Goal: Check status: Check status

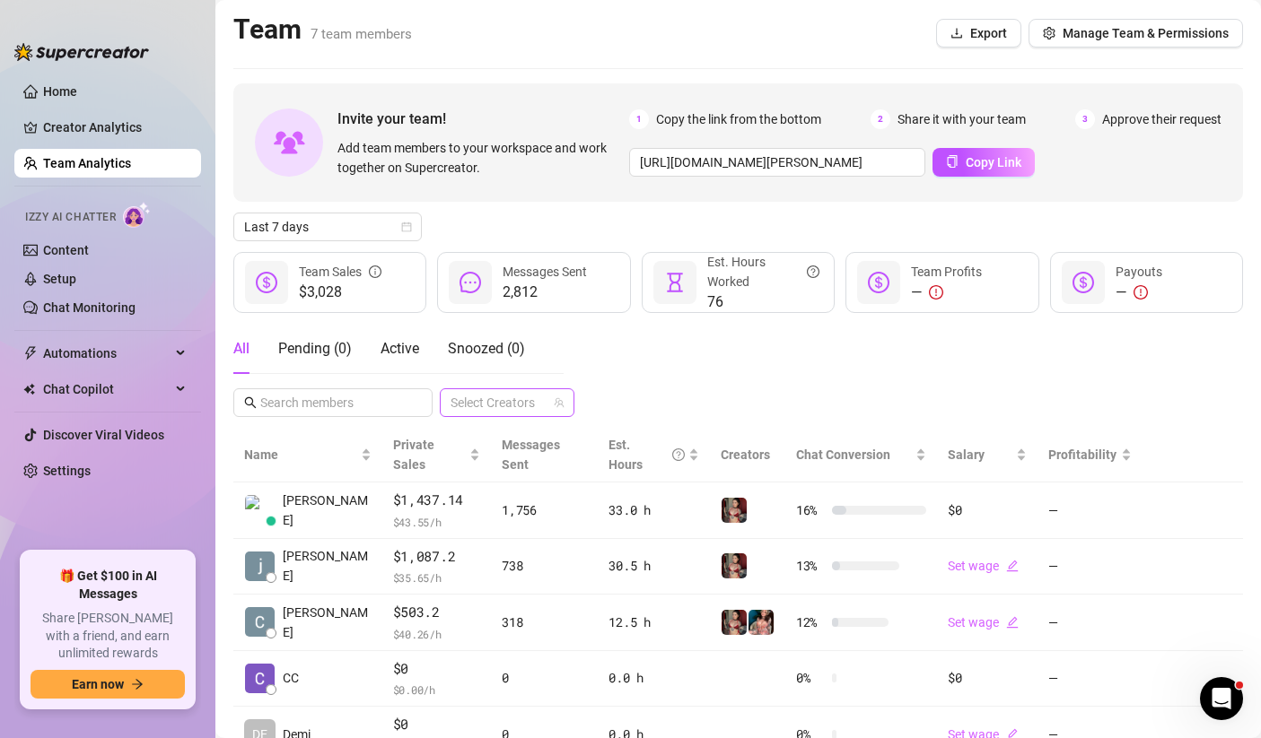
click at [511, 403] on div at bounding box center [497, 402] width 109 height 25
click at [472, 521] on span "Select tree node" at bounding box center [476, 516] width 14 height 14
click at [676, 374] on div "All Pending ( 0 ) Active Snoozed ( 0 ) 1 Accounts" at bounding box center [737, 370] width 1009 height 93
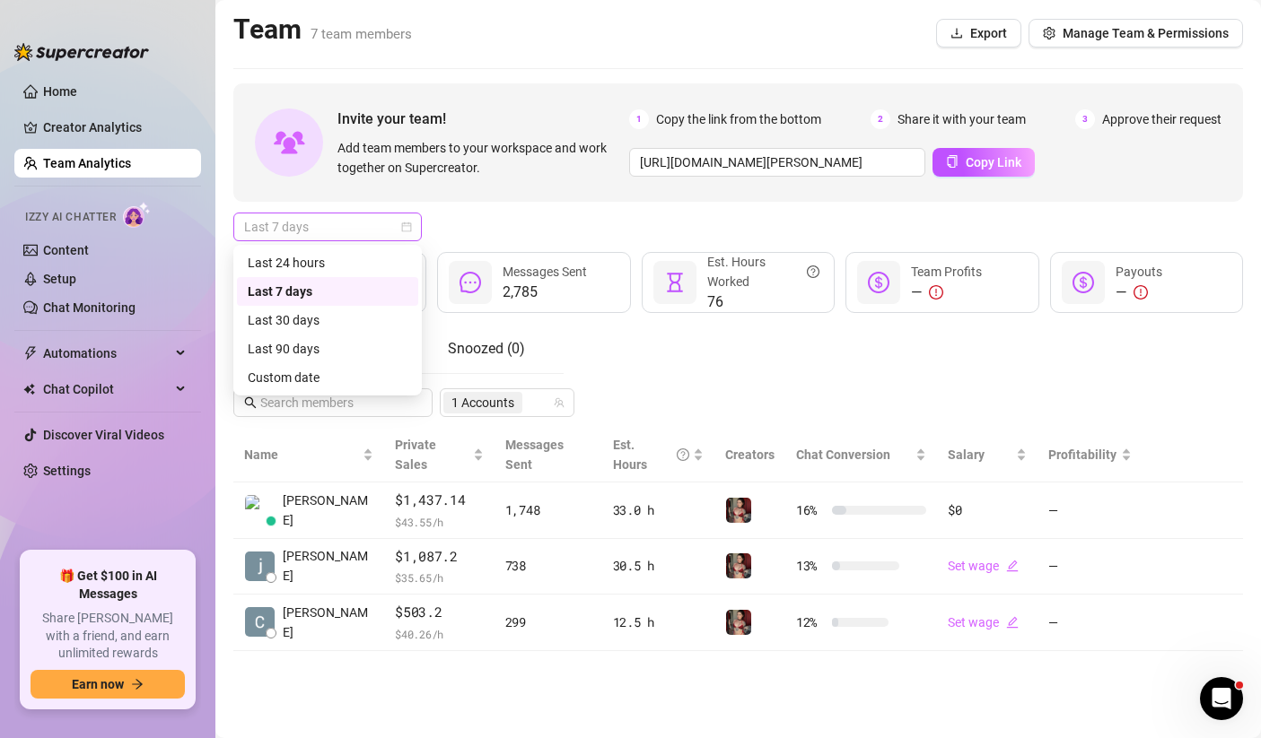
click at [332, 227] on span "Last 7 days" at bounding box center [327, 227] width 167 height 27
click at [289, 380] on div "Custom date" at bounding box center [328, 378] width 160 height 20
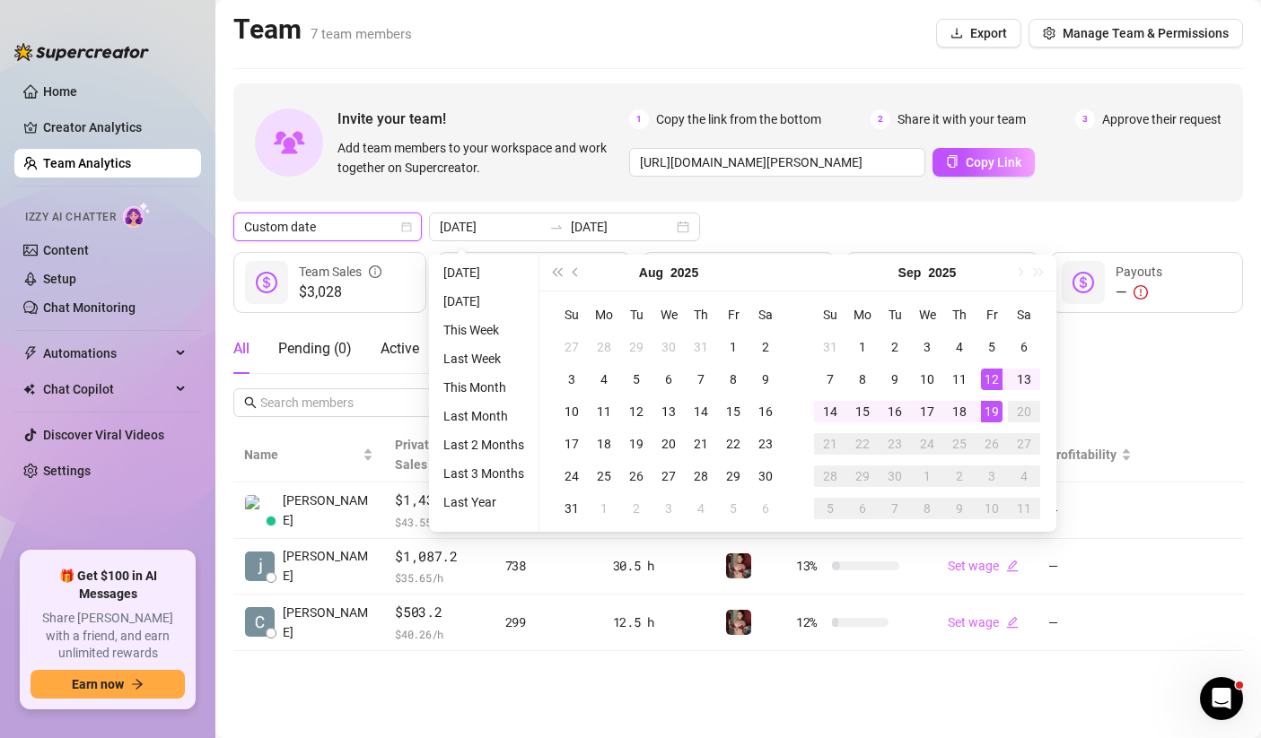
type input "[DATE]"
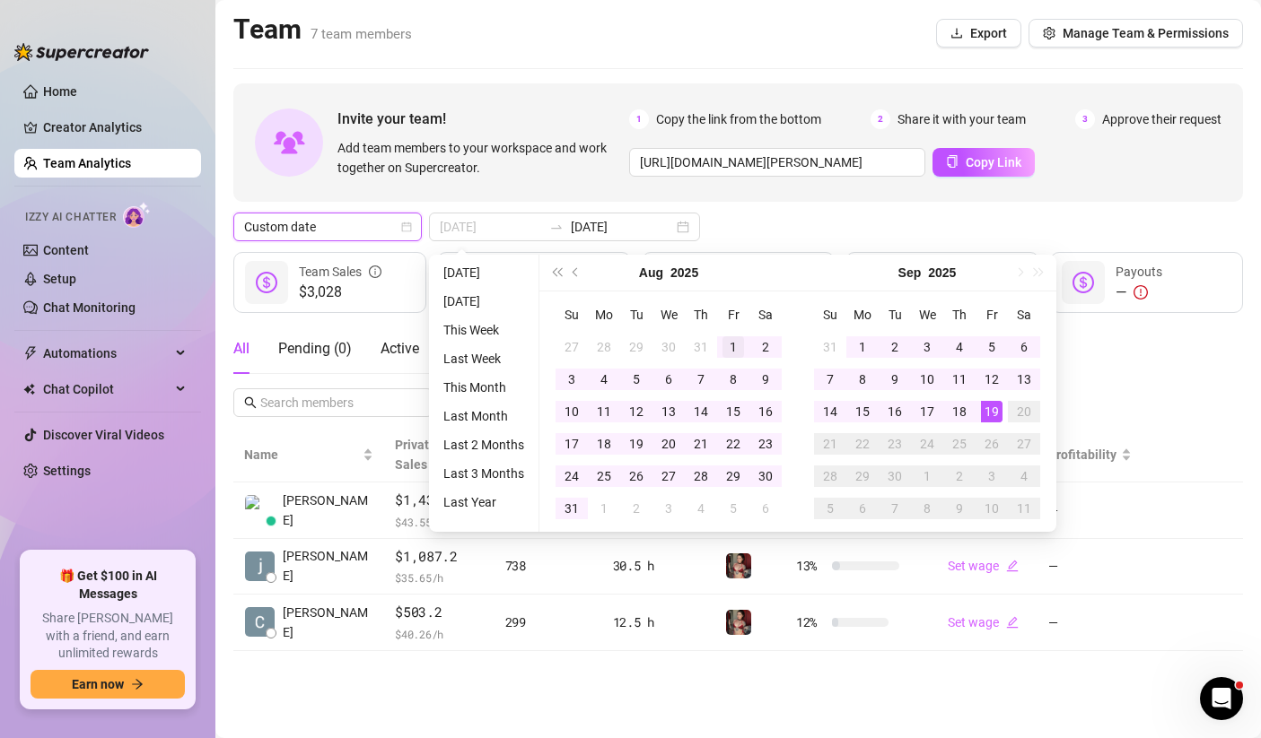
type input "[DATE]"
click at [726, 339] on div "1" at bounding box center [733, 347] width 22 height 22
click at [965, 409] on div "18" at bounding box center [959, 412] width 22 height 22
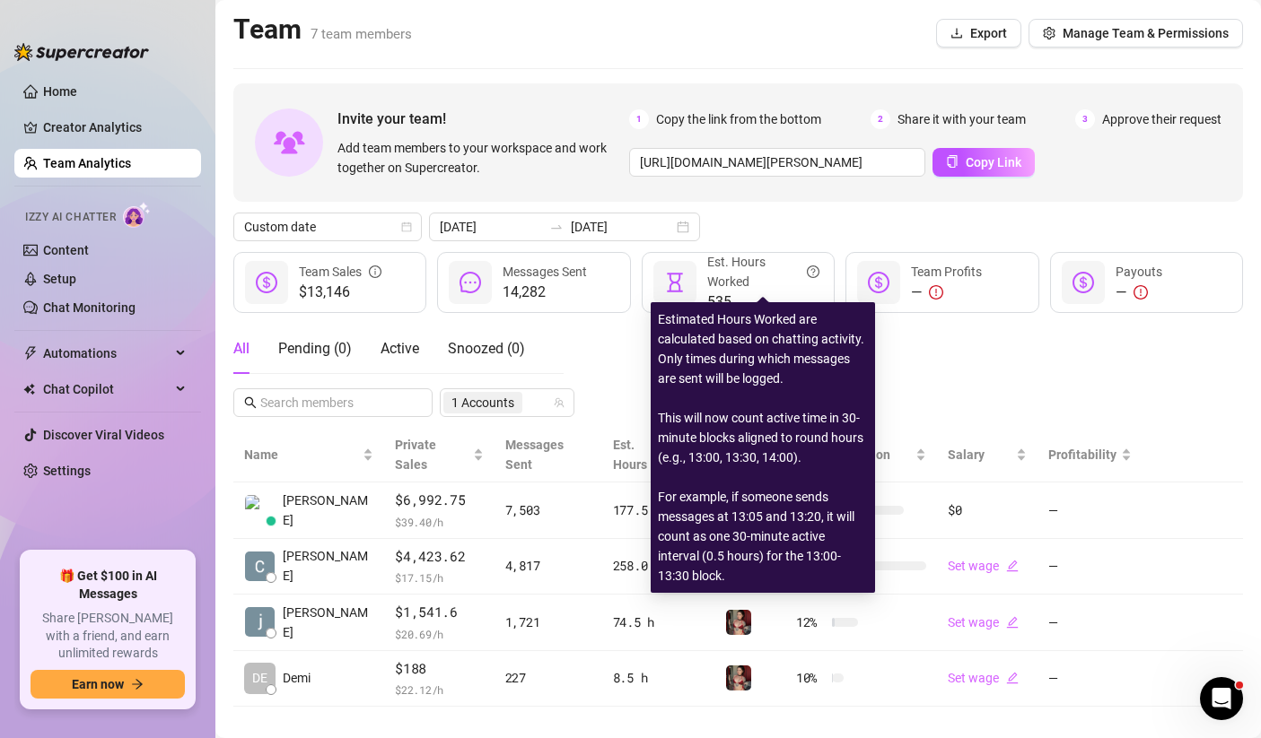
scroll to position [3, 0]
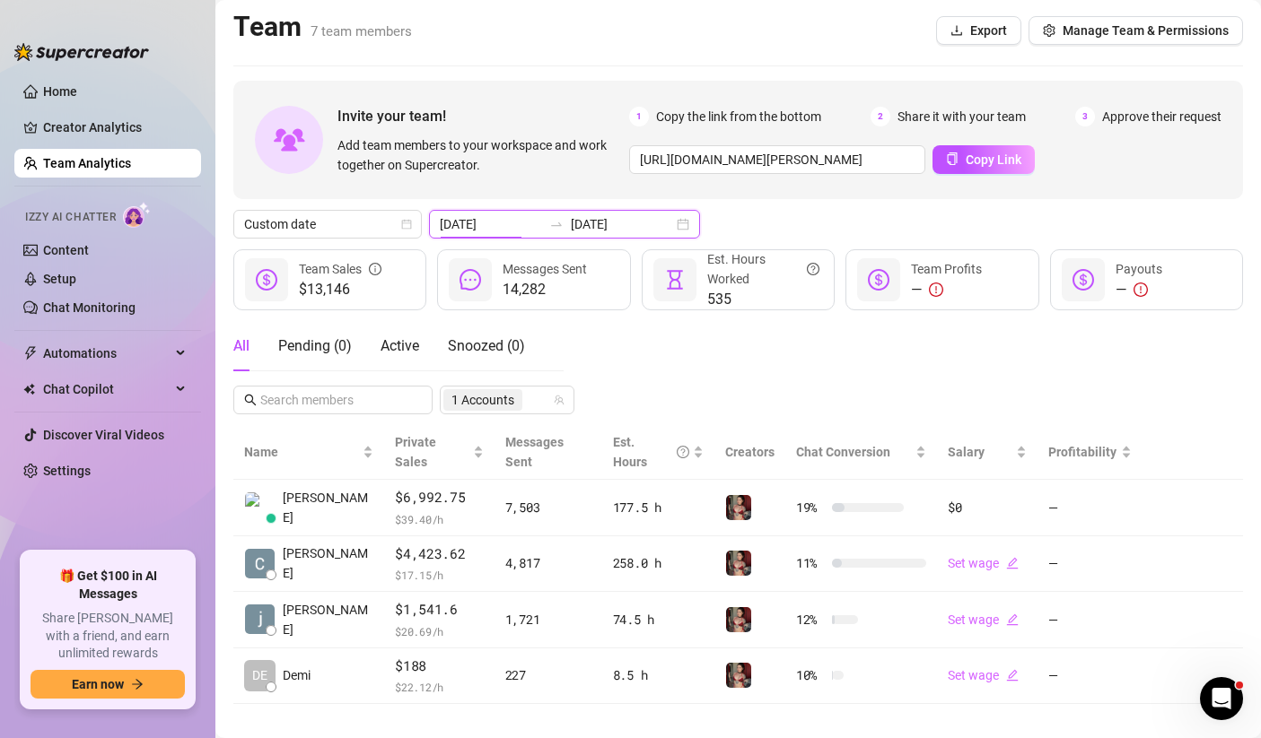
click at [500, 231] on input "[DATE]" at bounding box center [491, 224] width 102 height 20
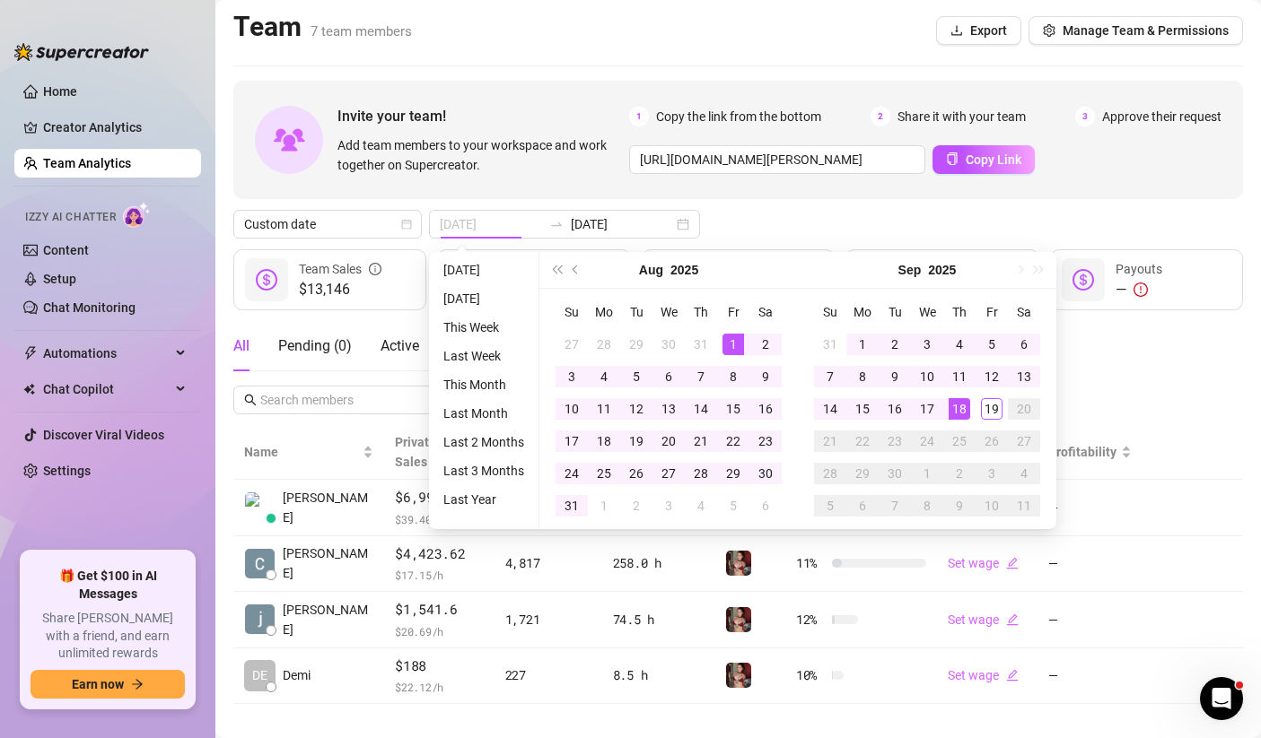
click at [729, 345] on div "1" at bounding box center [733, 345] width 22 height 22
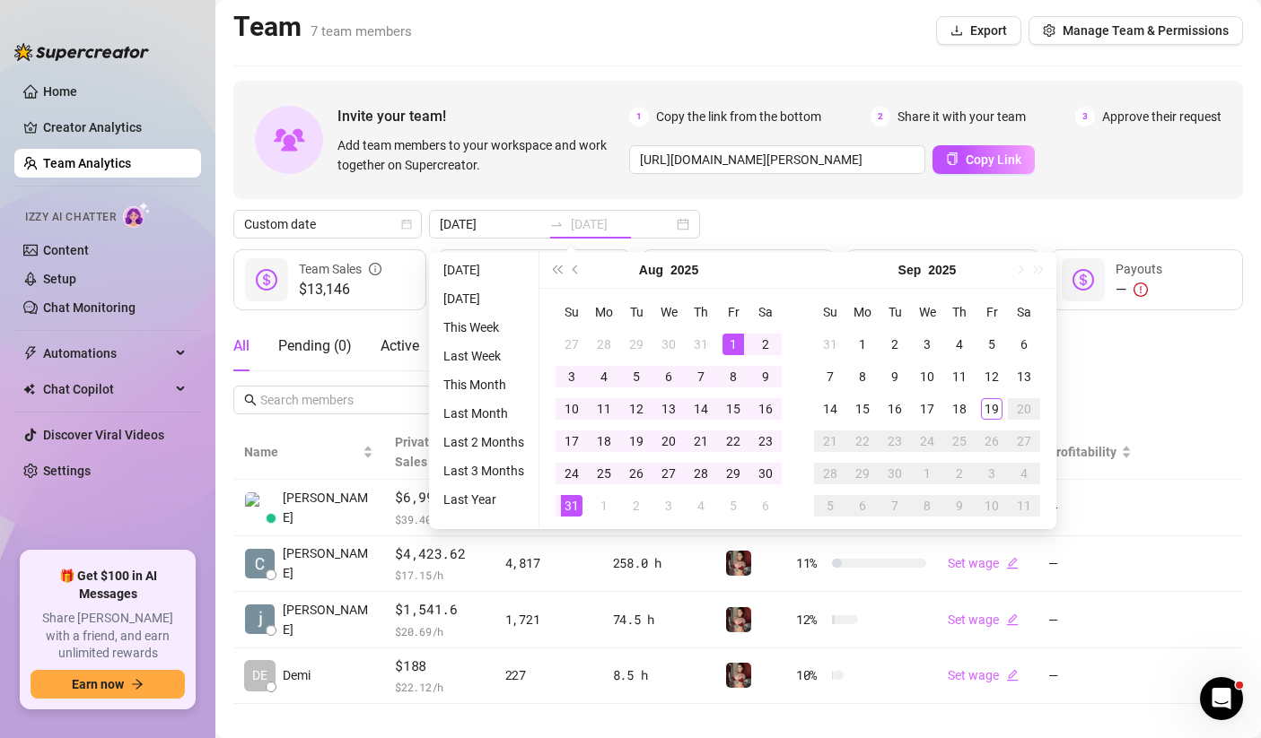
click at [564, 509] on div "31" at bounding box center [572, 506] width 22 height 22
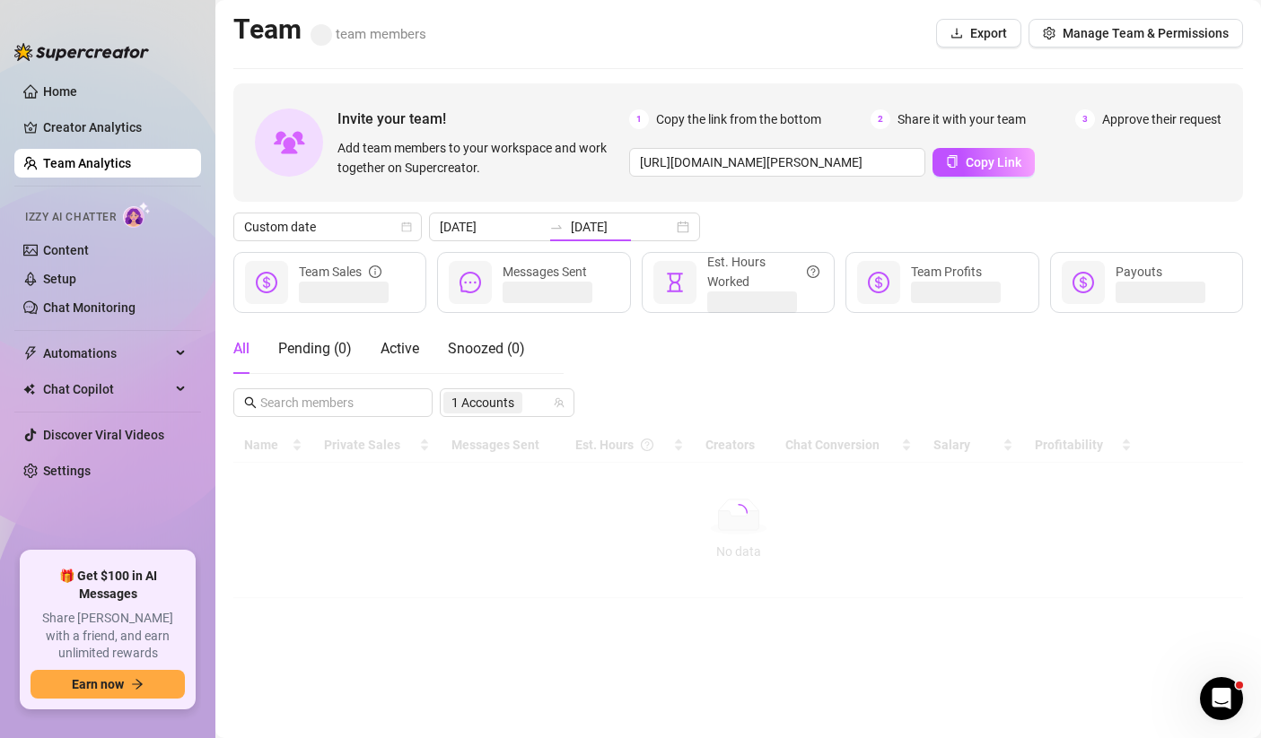
scroll to position [0, 0]
click at [545, 231] on div at bounding box center [556, 227] width 29 height 14
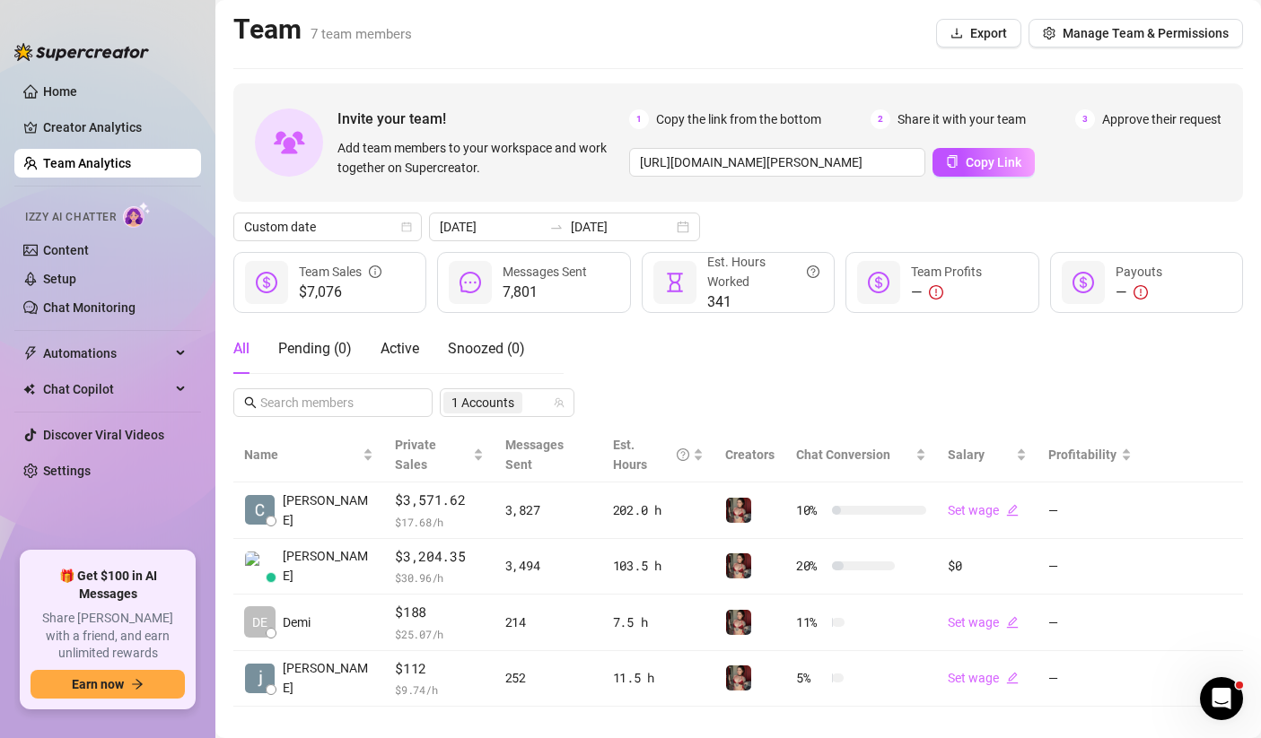
scroll to position [3, 0]
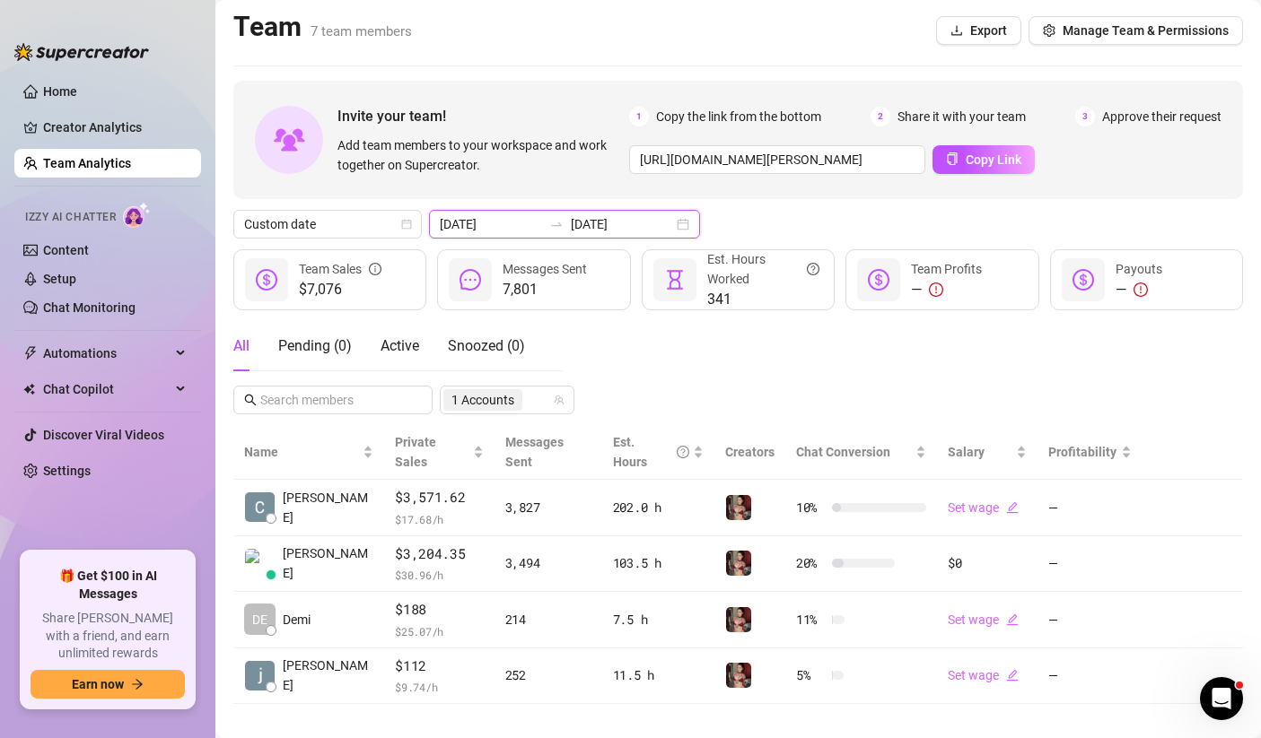
click at [571, 231] on input "[DATE]" at bounding box center [622, 224] width 102 height 20
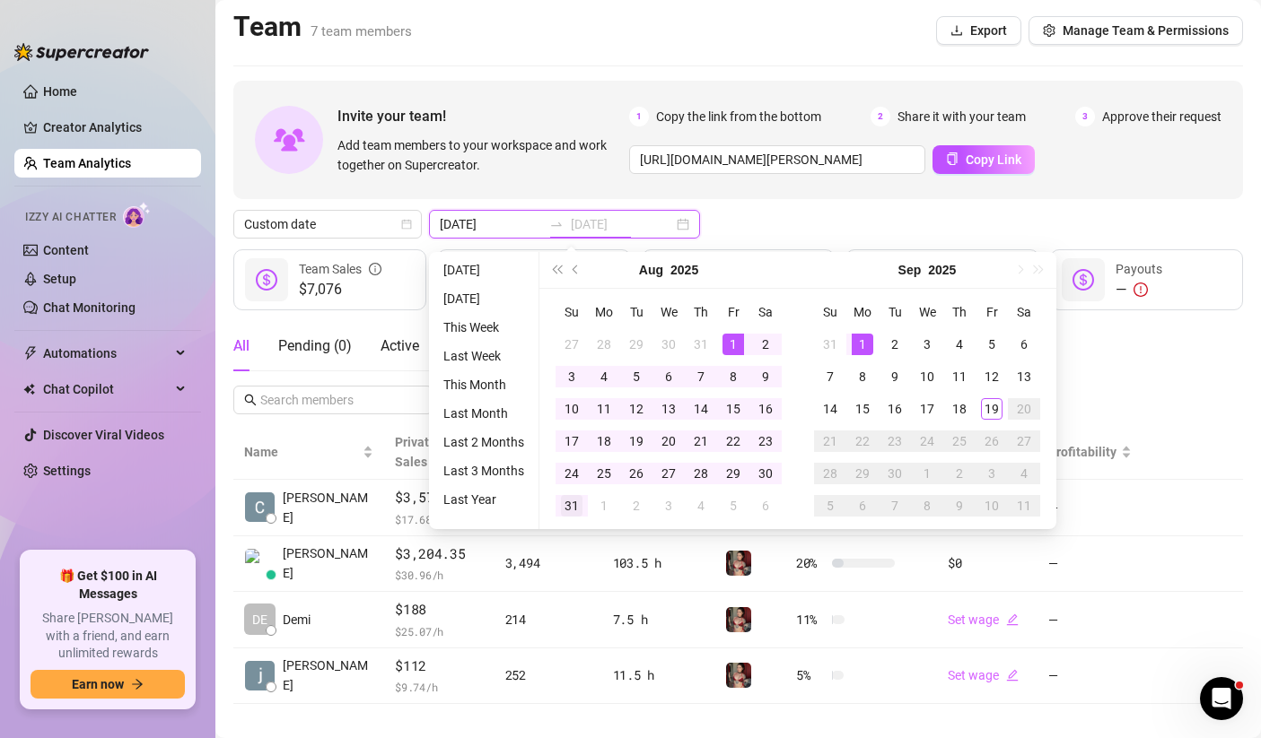
type input "[DATE]"
click at [574, 504] on div "31" at bounding box center [572, 506] width 22 height 22
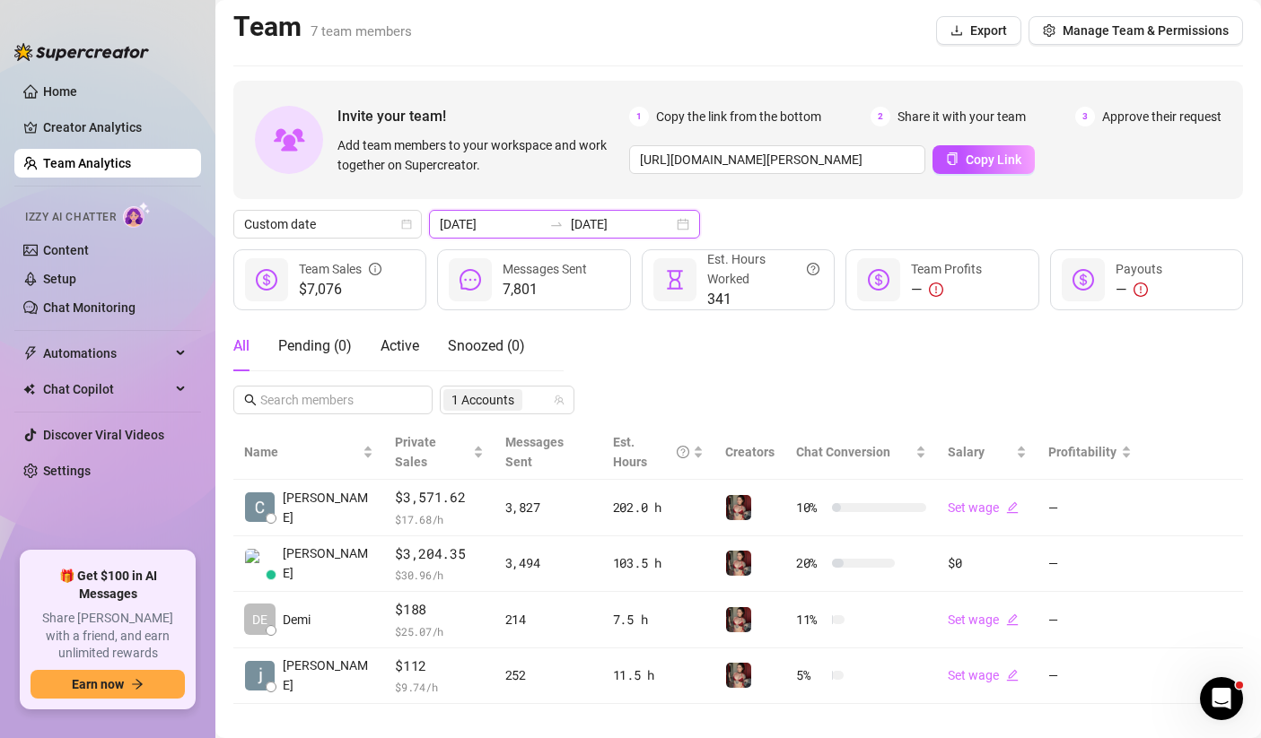
click at [494, 223] on input "[DATE]" at bounding box center [491, 224] width 102 height 20
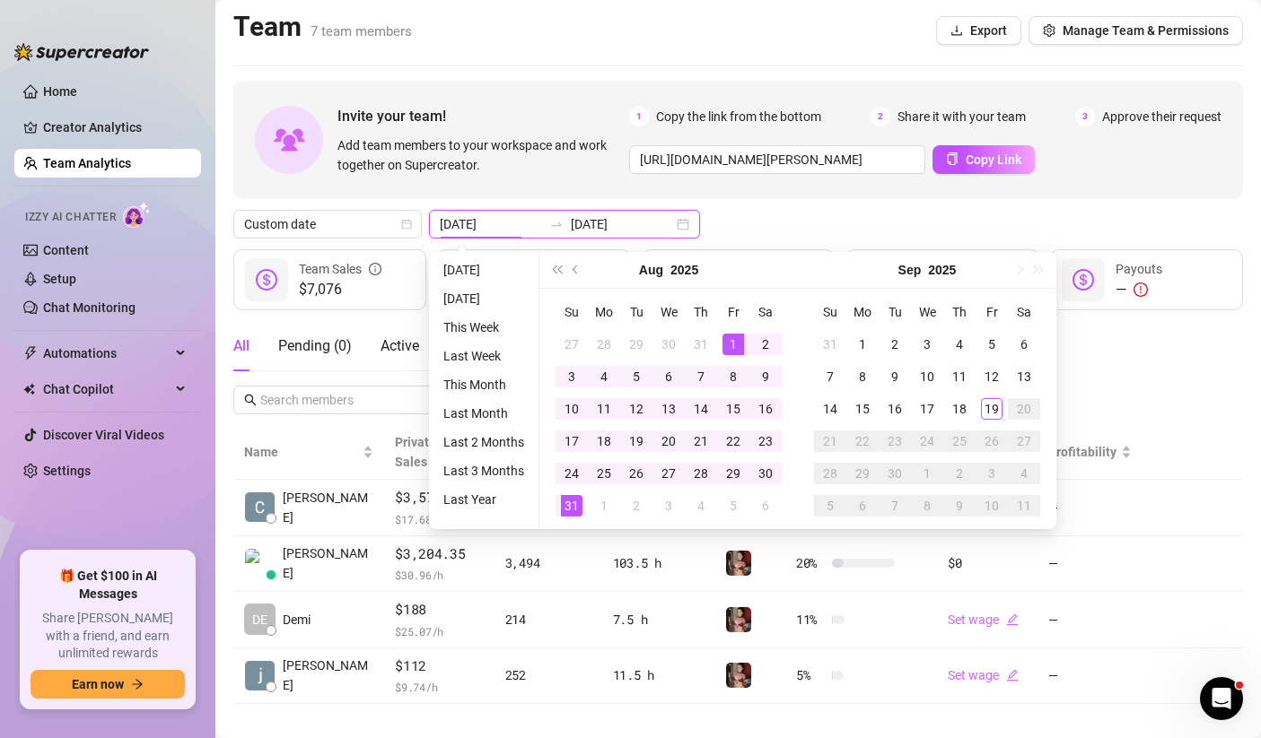
type input "[DATE]"
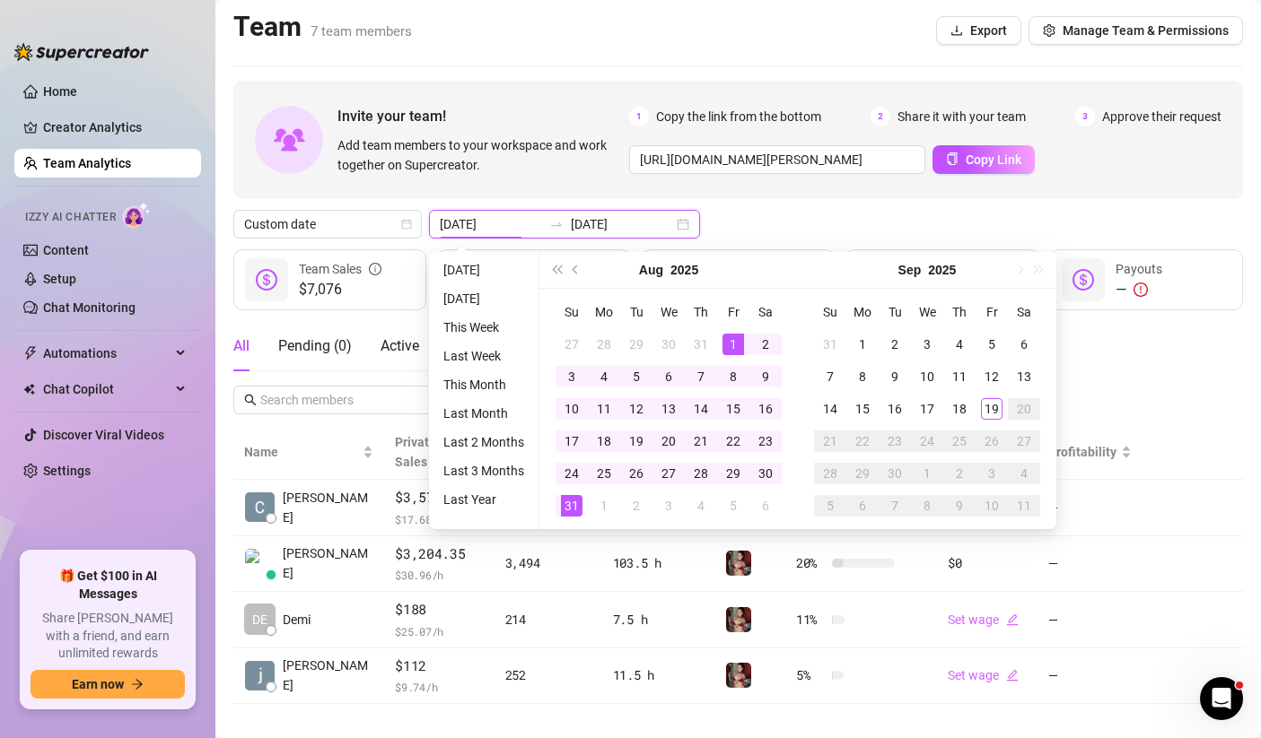
type input "[DATE]"
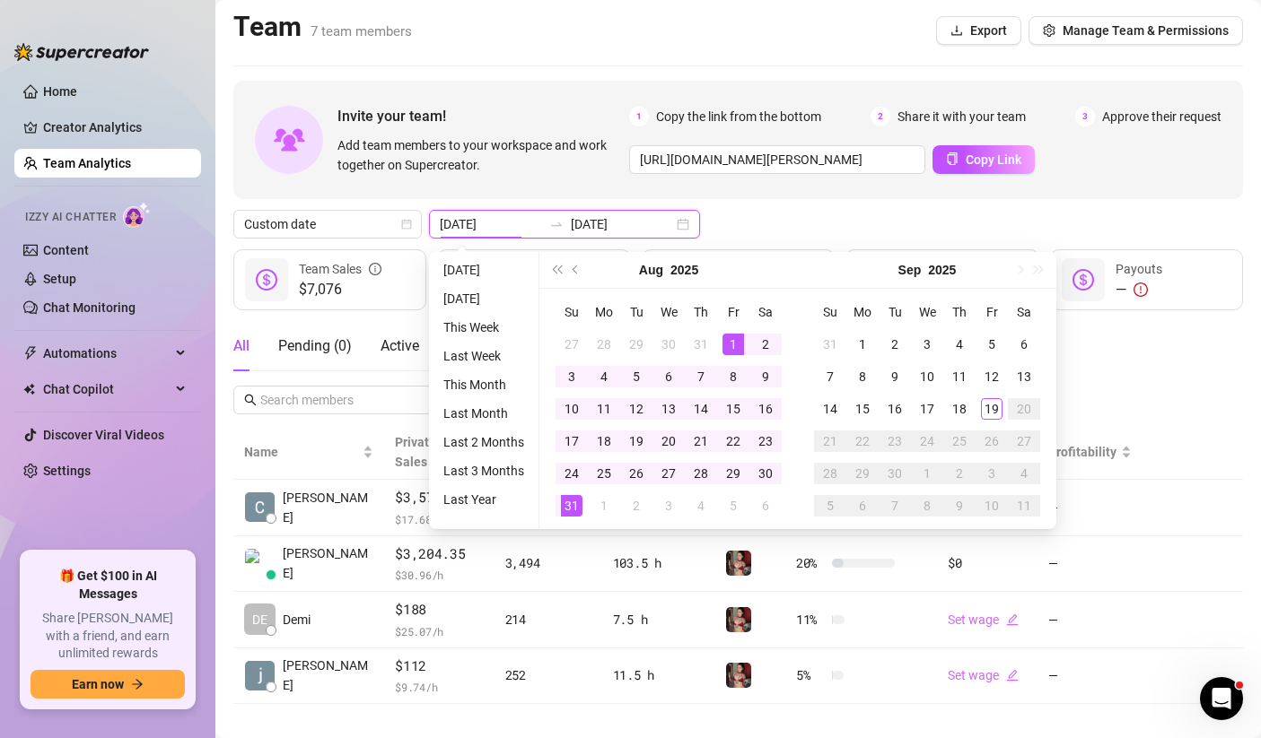
type input "[DATE]"
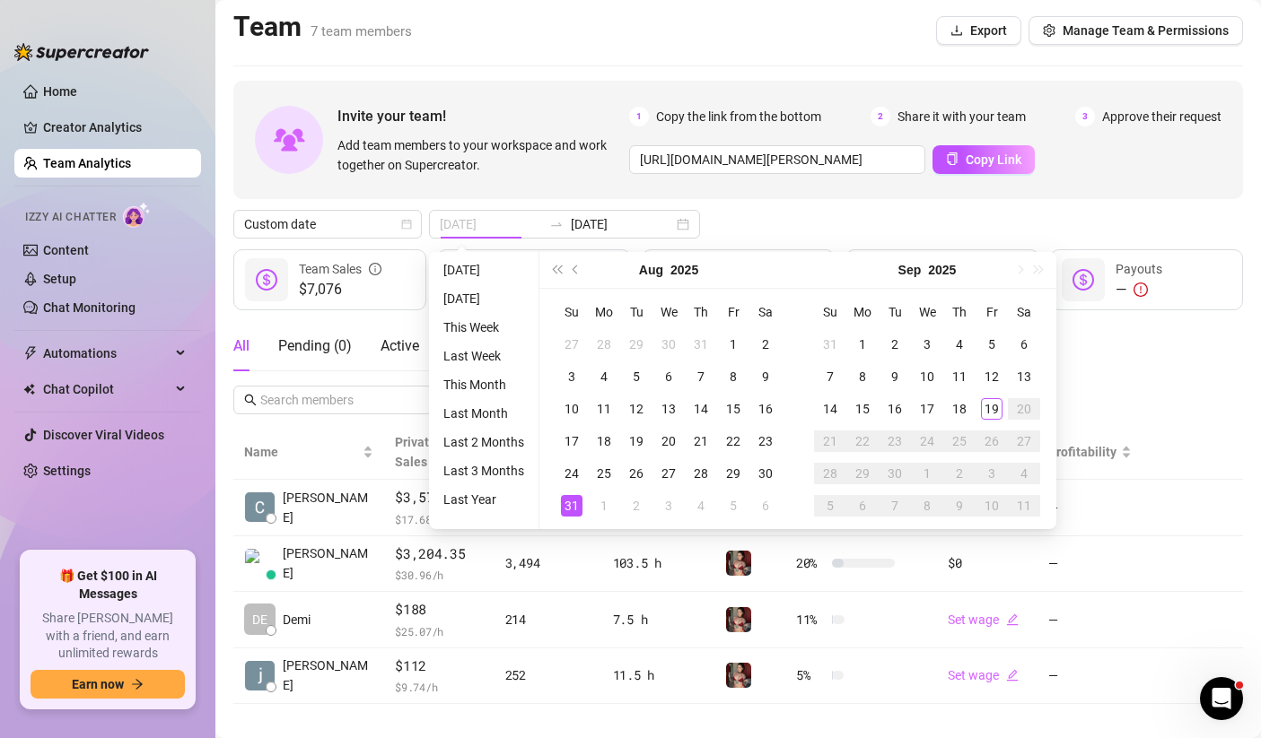
click at [566, 499] on div "31" at bounding box center [572, 506] width 22 height 22
click at [566, 500] on div "31" at bounding box center [572, 506] width 22 height 22
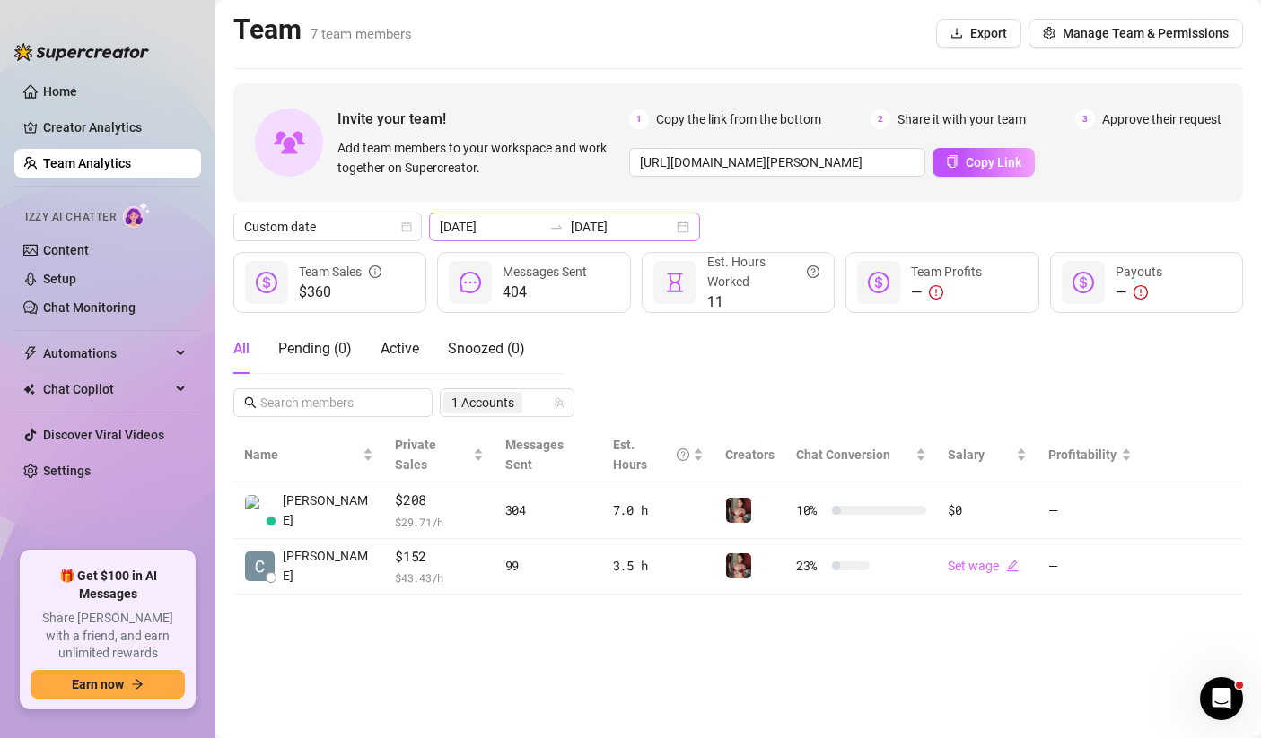
click at [632, 223] on div "[DATE] [DATE]" at bounding box center [564, 227] width 271 height 29
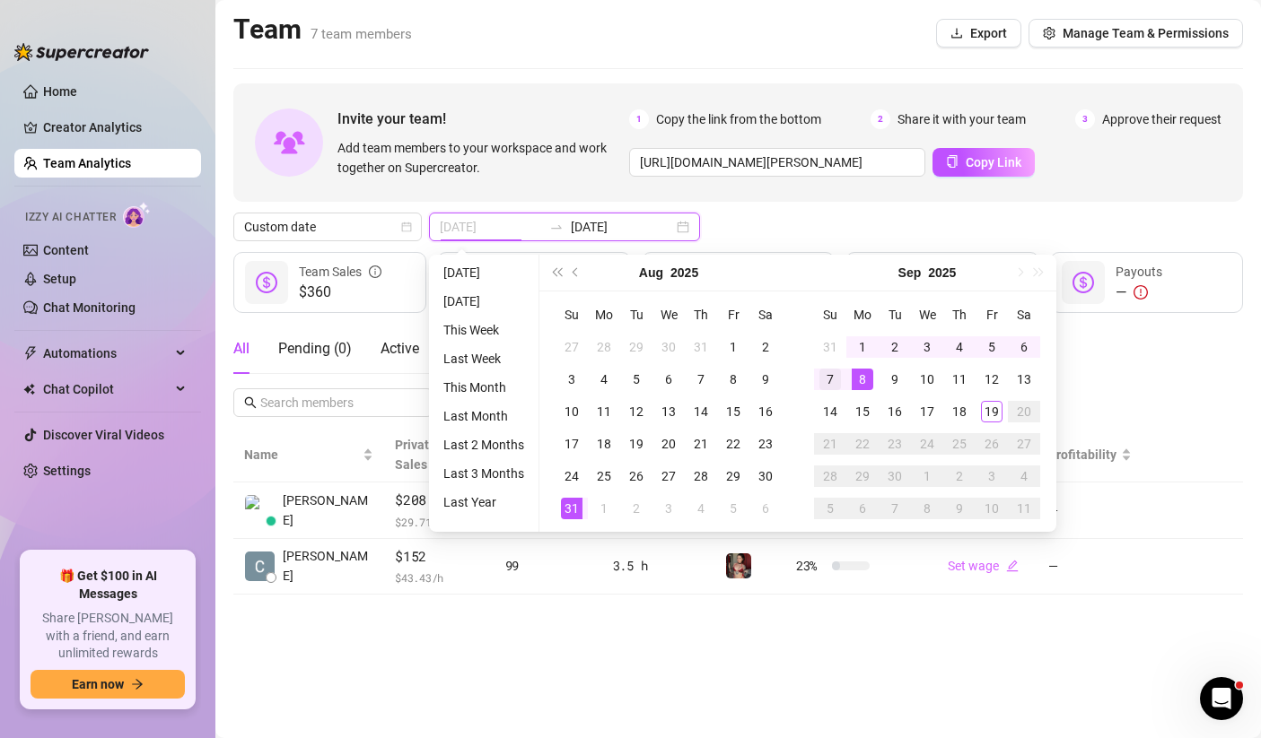
type input "[DATE]"
click at [827, 376] on div "7" at bounding box center [830, 380] width 22 height 22
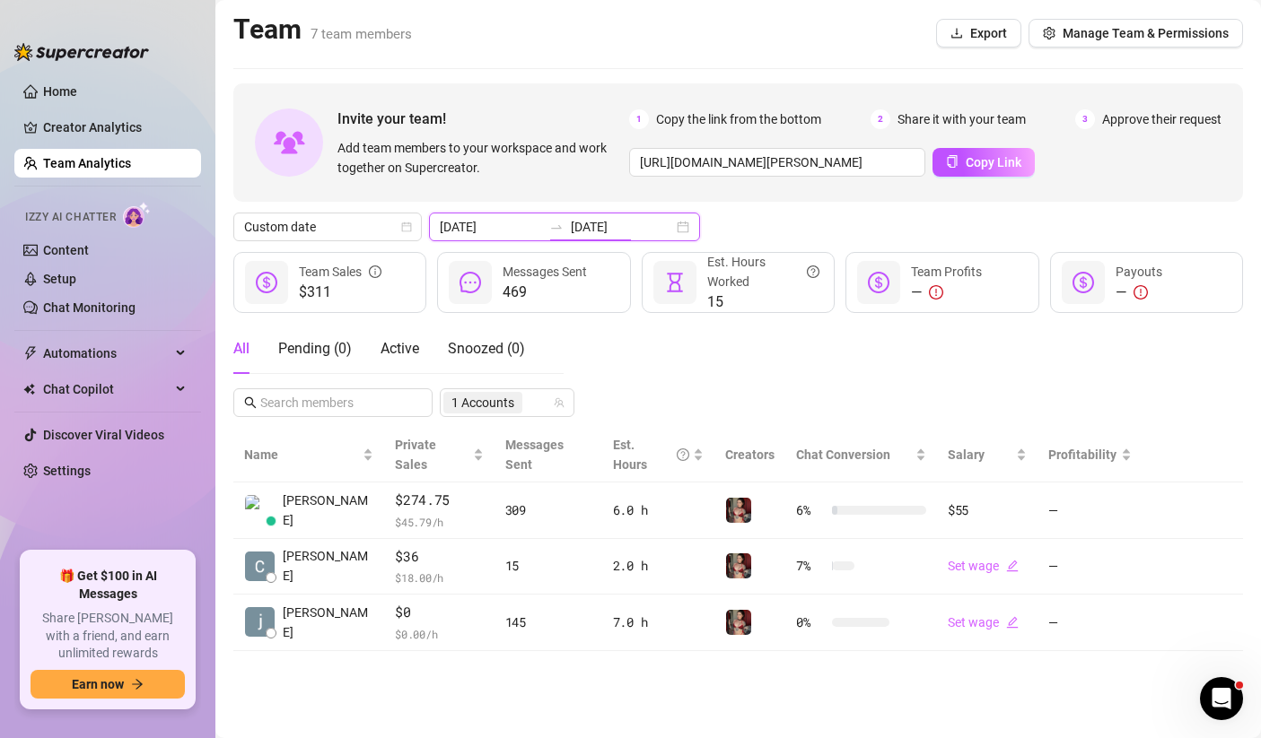
click at [571, 223] on input "[DATE]" at bounding box center [622, 227] width 102 height 20
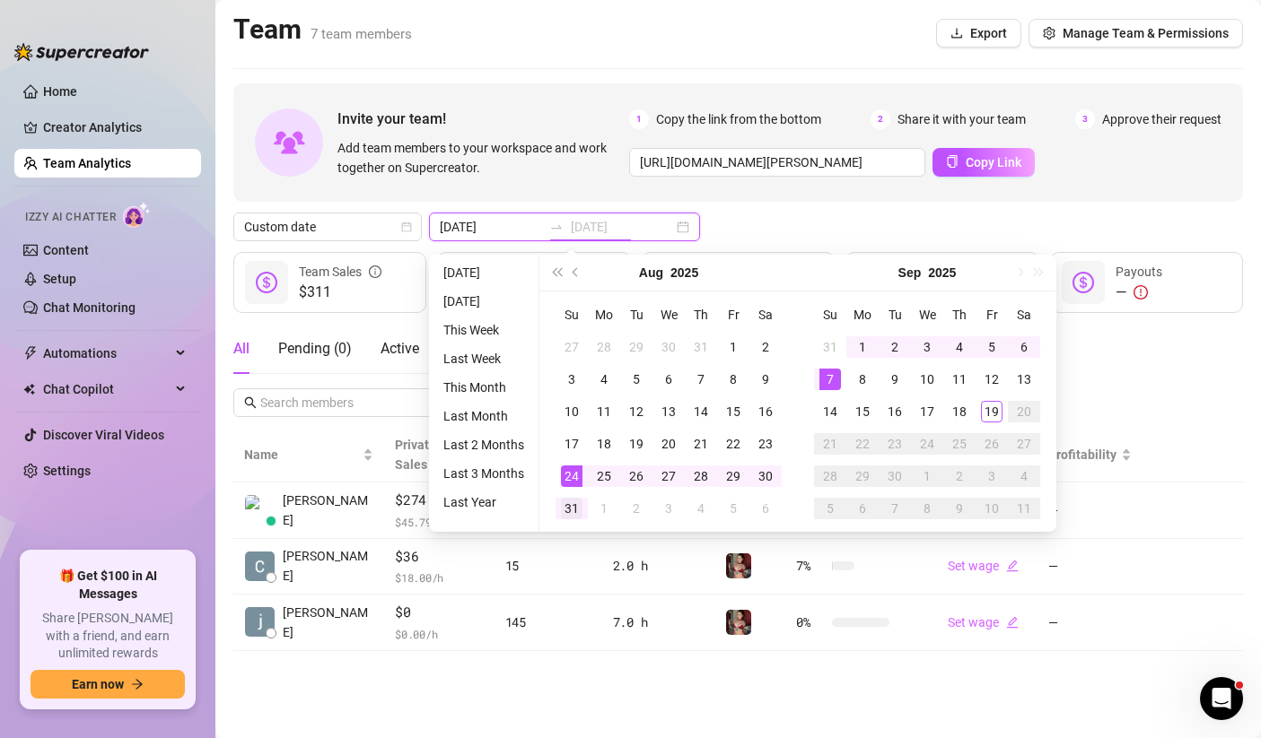
type input "[DATE]"
click at [571, 511] on div "31" at bounding box center [572, 509] width 22 height 22
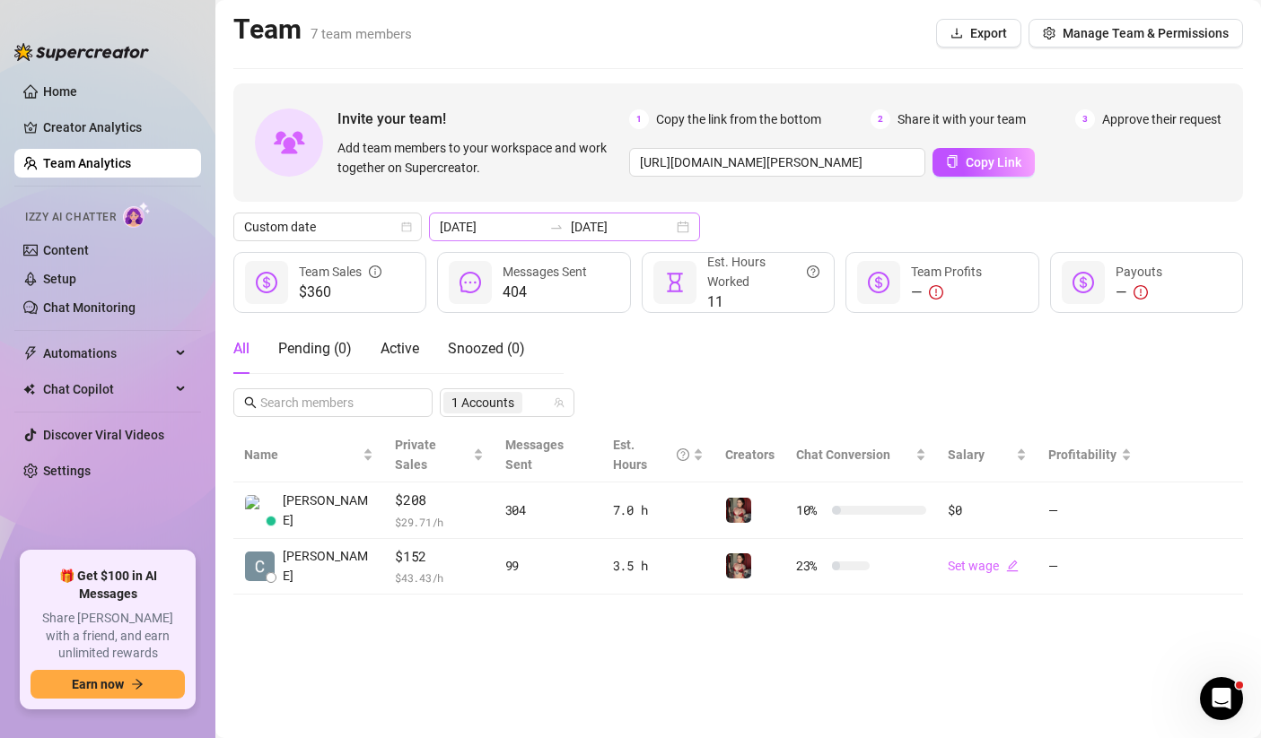
click at [641, 219] on div "[DATE] [DATE]" at bounding box center [564, 227] width 271 height 29
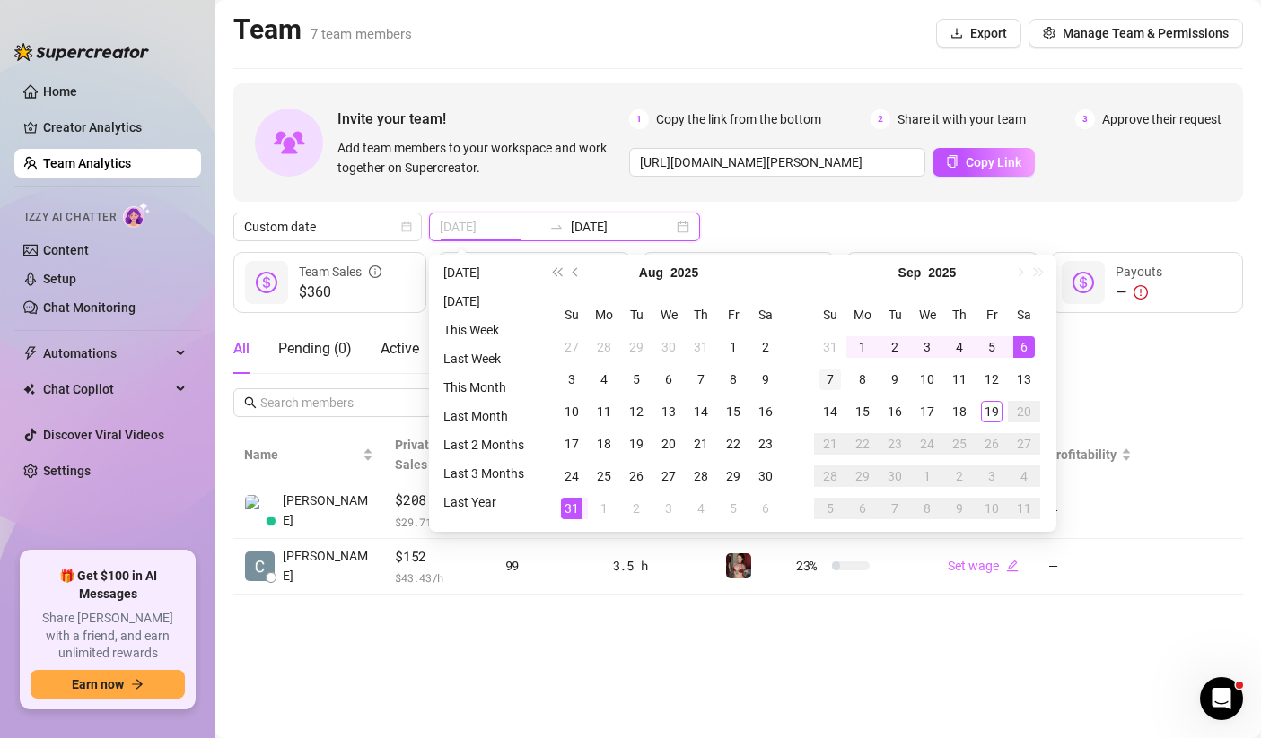
type input "[DATE]"
click at [824, 365] on td "7" at bounding box center [830, 379] width 32 height 32
click at [826, 373] on div "7" at bounding box center [830, 380] width 22 height 22
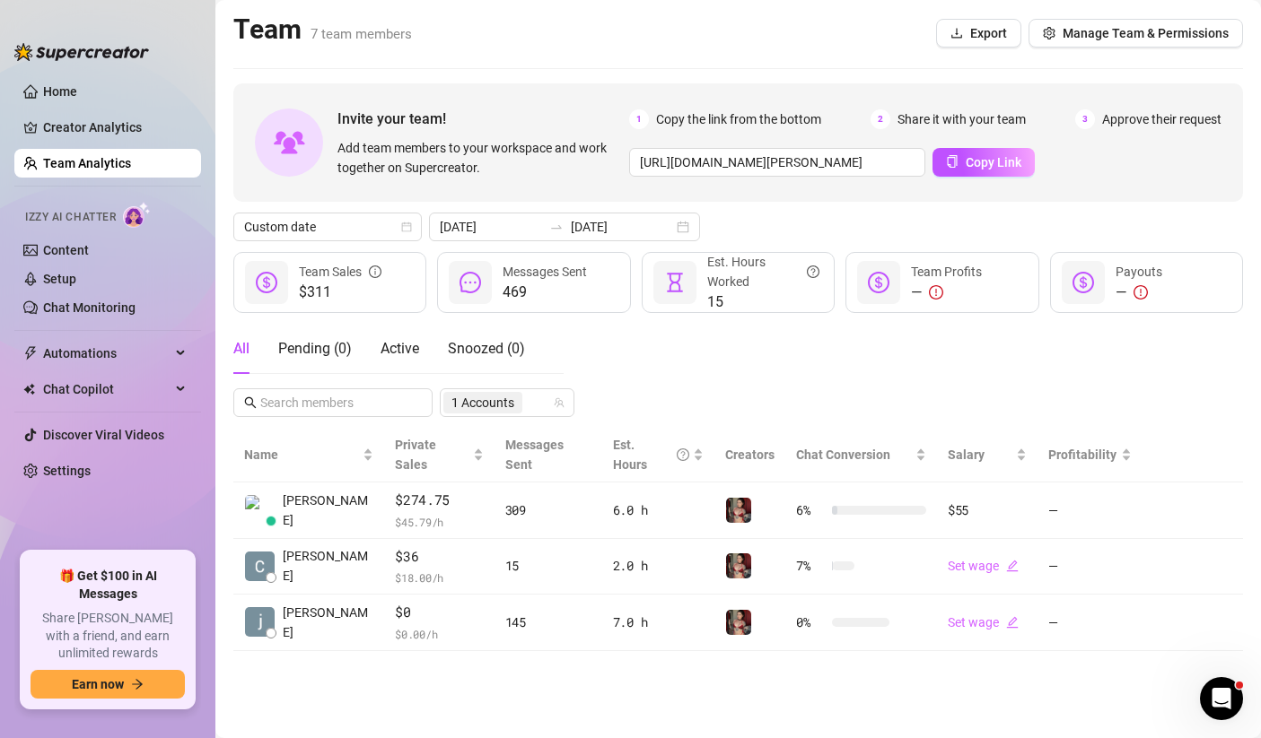
click at [667, 407] on div "All Pending ( 0 ) Active Snoozed ( 0 ) 1 Accounts" at bounding box center [737, 370] width 1009 height 93
click at [581, 227] on input "[DATE]" at bounding box center [622, 227] width 102 height 20
click at [571, 218] on input "[DATE]" at bounding box center [622, 227] width 102 height 20
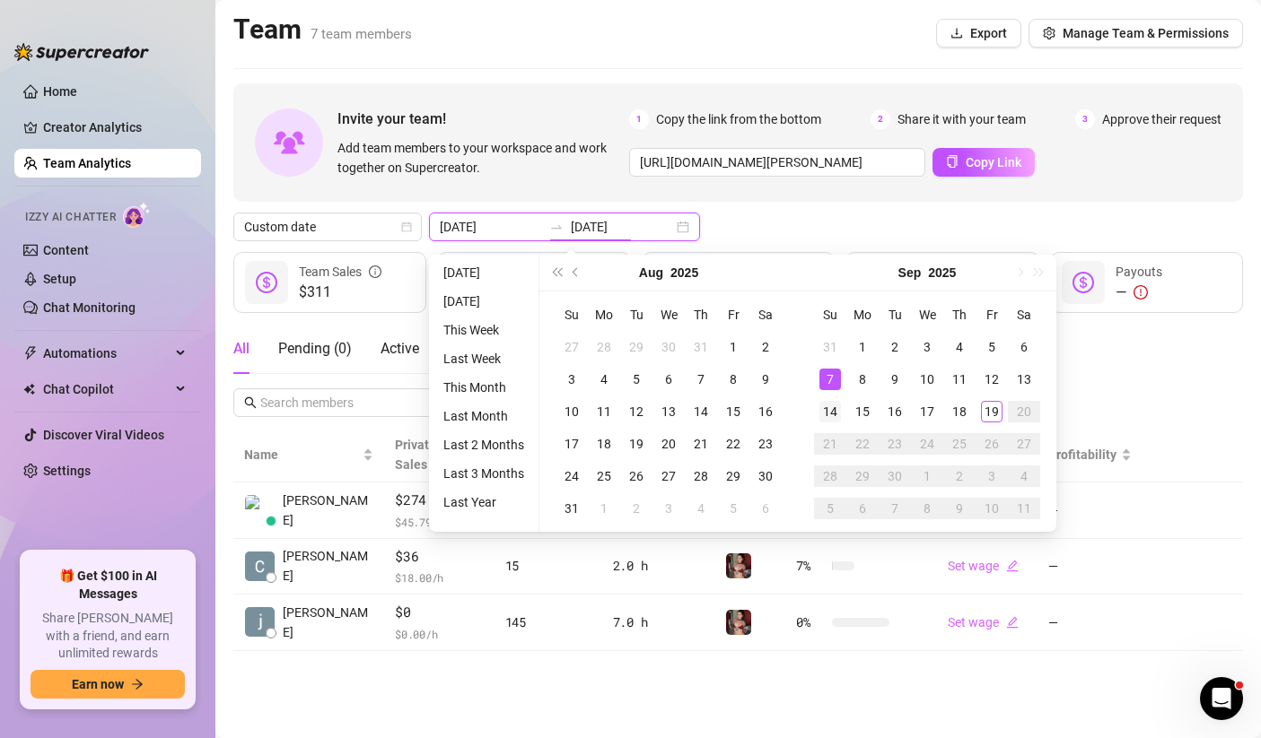
type input "[DATE]"
click at [832, 410] on div "14" at bounding box center [830, 412] width 22 height 22
type input "[DATE]"
click at [829, 406] on div "14" at bounding box center [830, 412] width 22 height 22
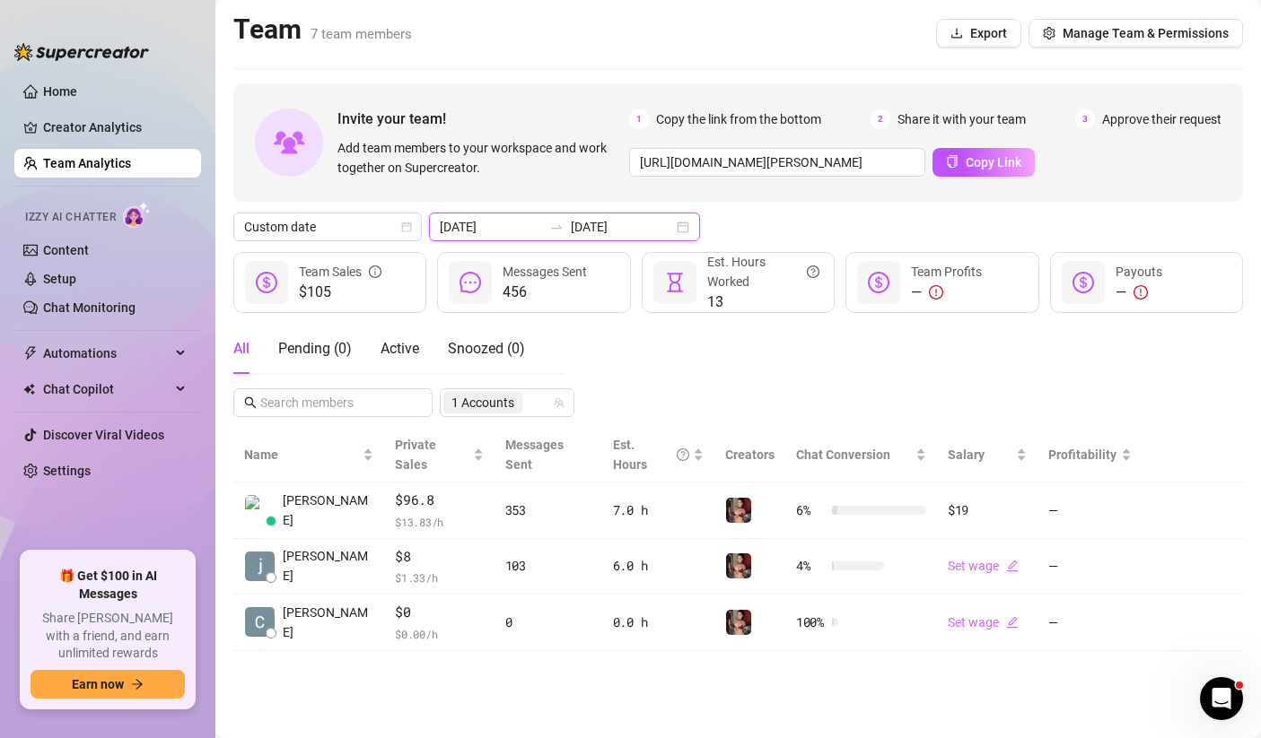
click at [571, 224] on input "[DATE]" at bounding box center [622, 227] width 102 height 20
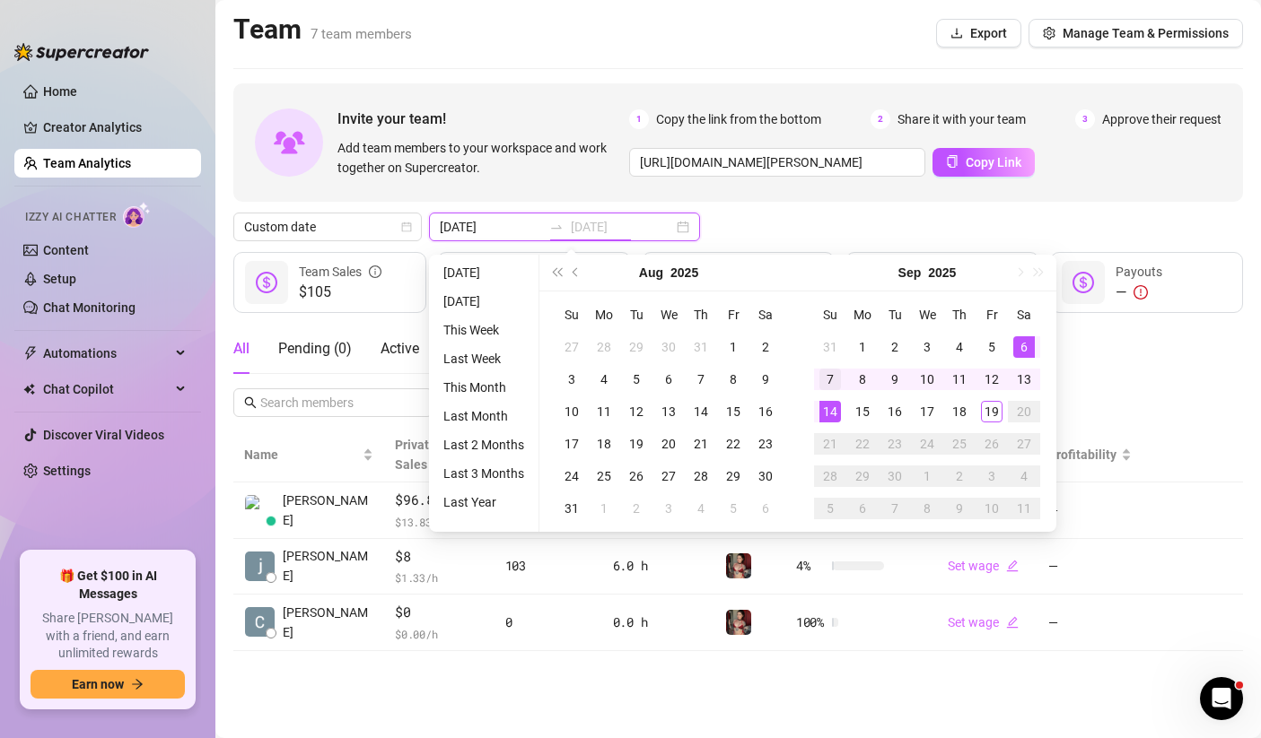
type input "[DATE]"
click at [820, 373] on div "7" at bounding box center [830, 380] width 22 height 22
click at [829, 410] on div "14" at bounding box center [830, 412] width 22 height 22
type input "[DATE]"
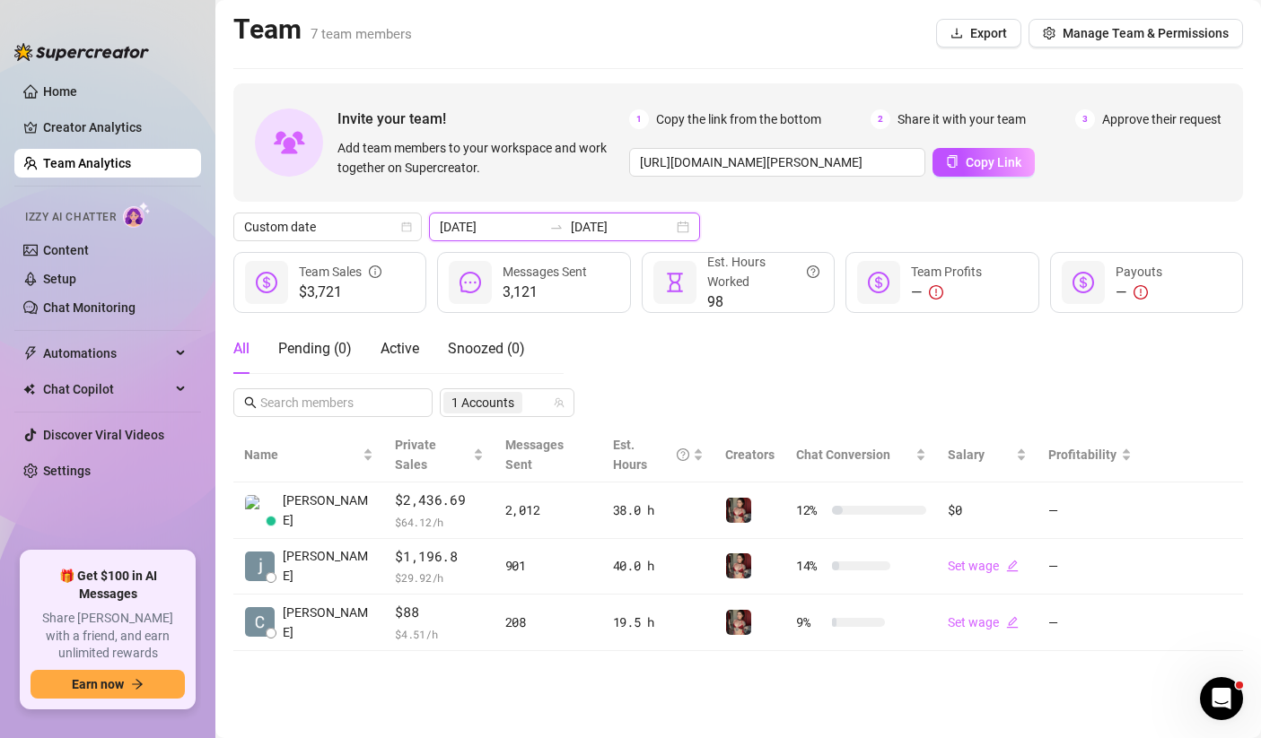
click at [507, 219] on input "[DATE]" at bounding box center [491, 227] width 102 height 20
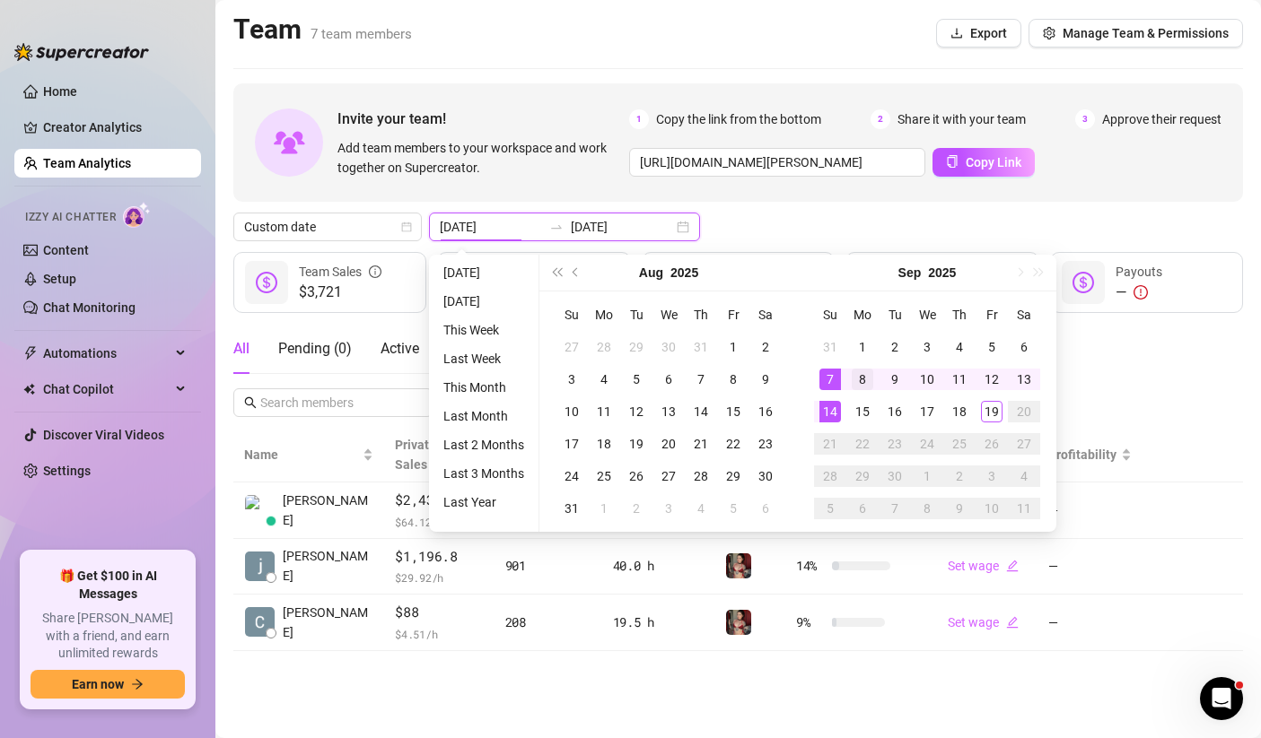
type input "[DATE]"
click at [859, 379] on div "8" at bounding box center [862, 380] width 22 height 22
type input "[DATE]"
click at [829, 410] on div "14" at bounding box center [830, 412] width 22 height 22
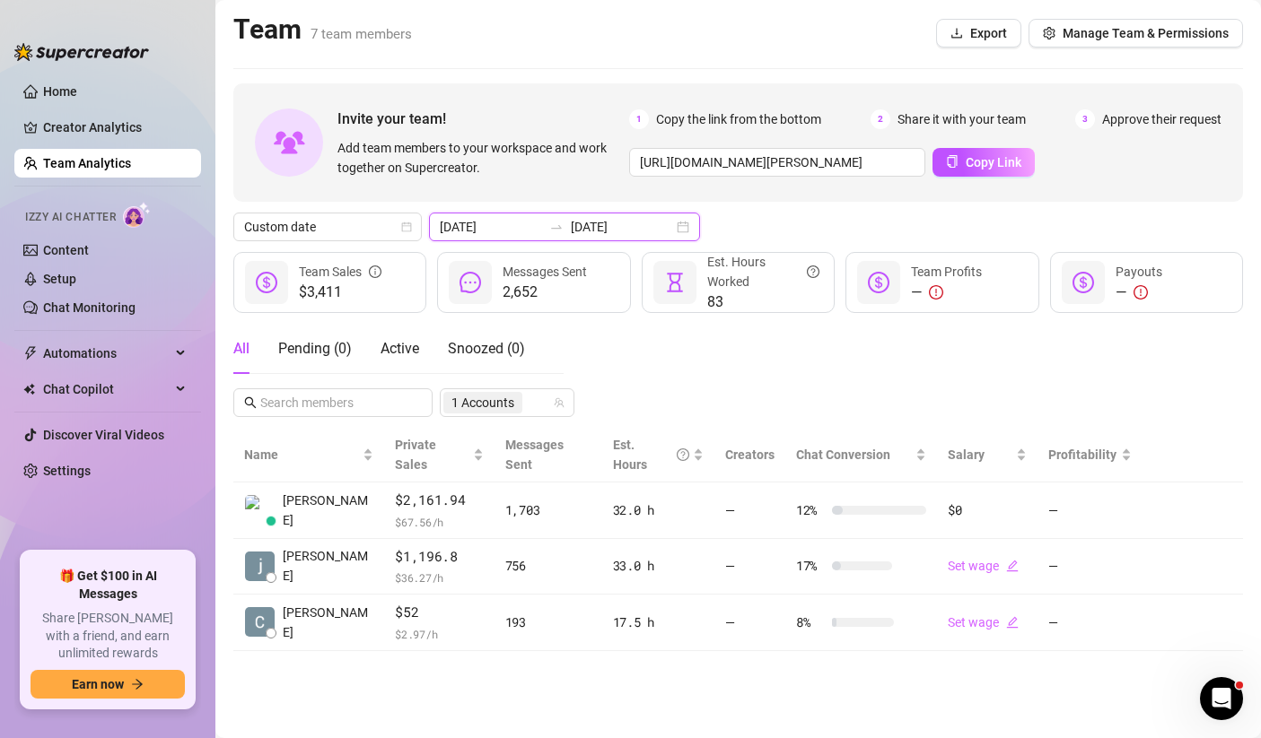
click at [517, 229] on input "[DATE]" at bounding box center [491, 227] width 102 height 20
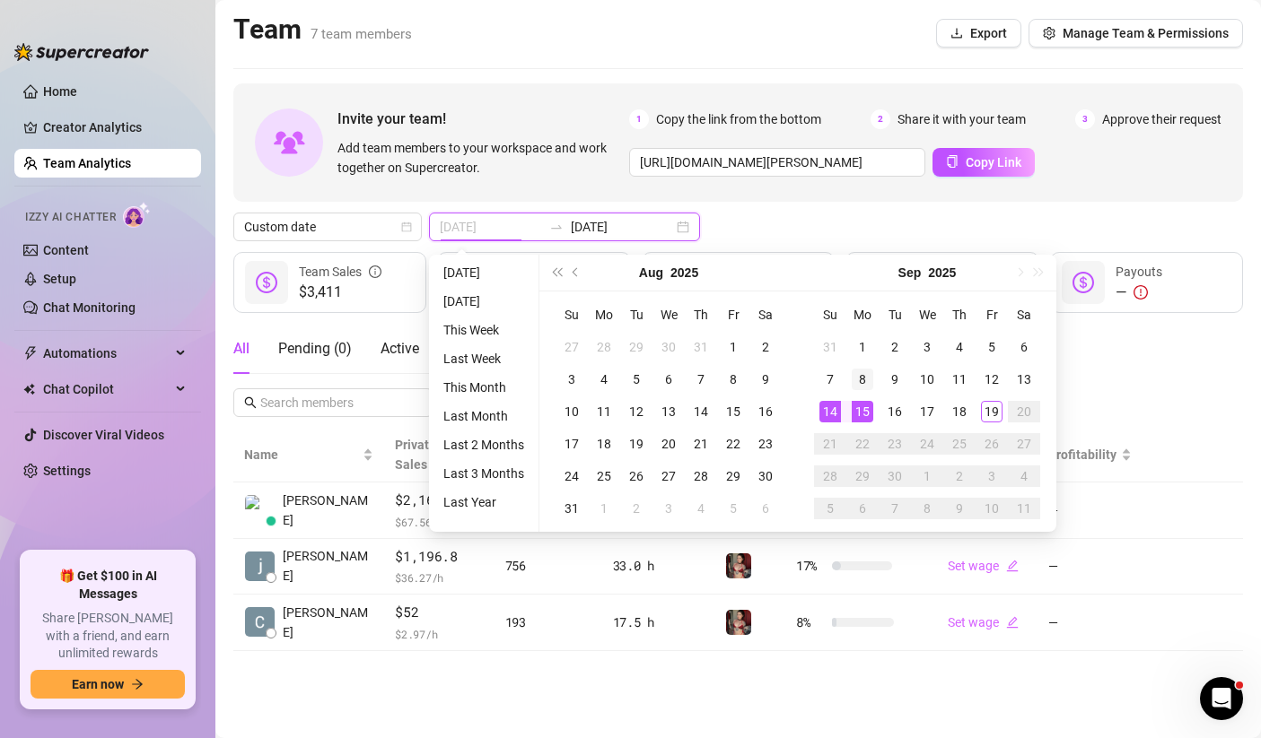
type input "[DATE]"
click at [851, 381] on div "8" at bounding box center [862, 380] width 22 height 22
click at [862, 419] on div "15" at bounding box center [862, 412] width 22 height 22
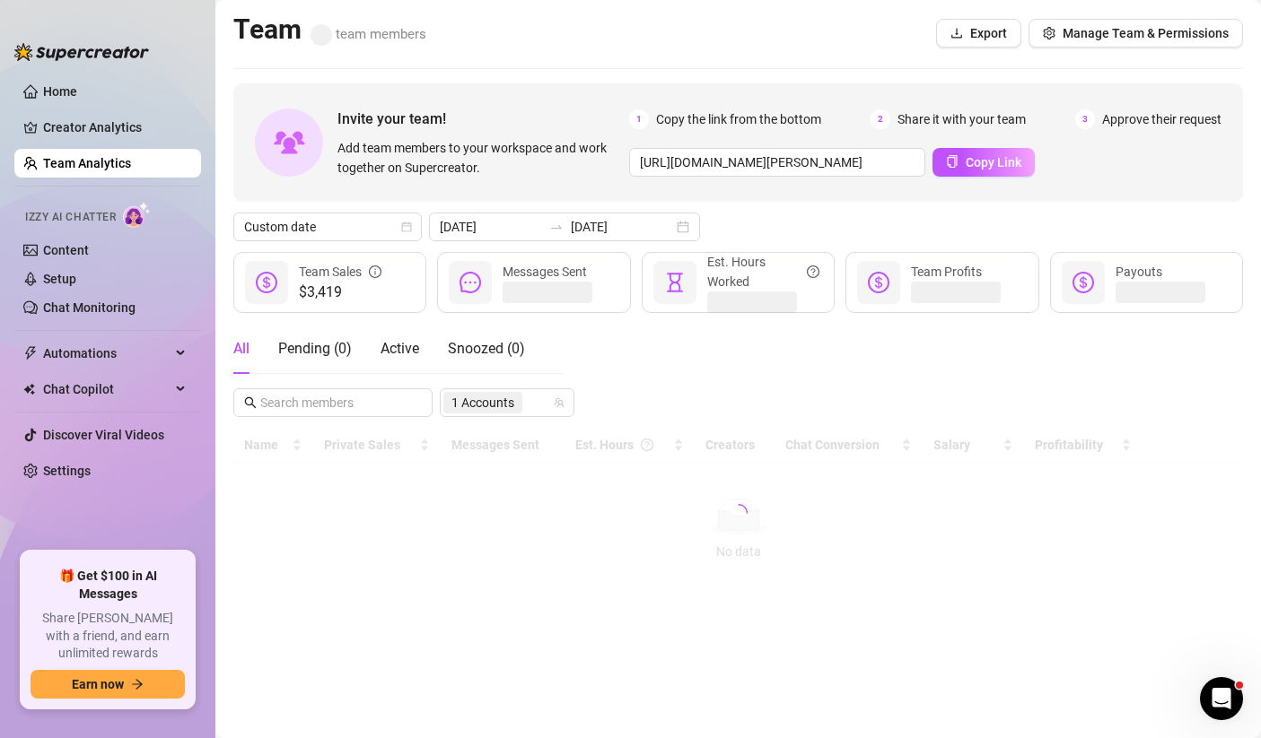
click at [838, 374] on div "All Pending ( 0 ) Active Snoozed ( 0 ) 1 Accounts" at bounding box center [737, 370] width 1009 height 93
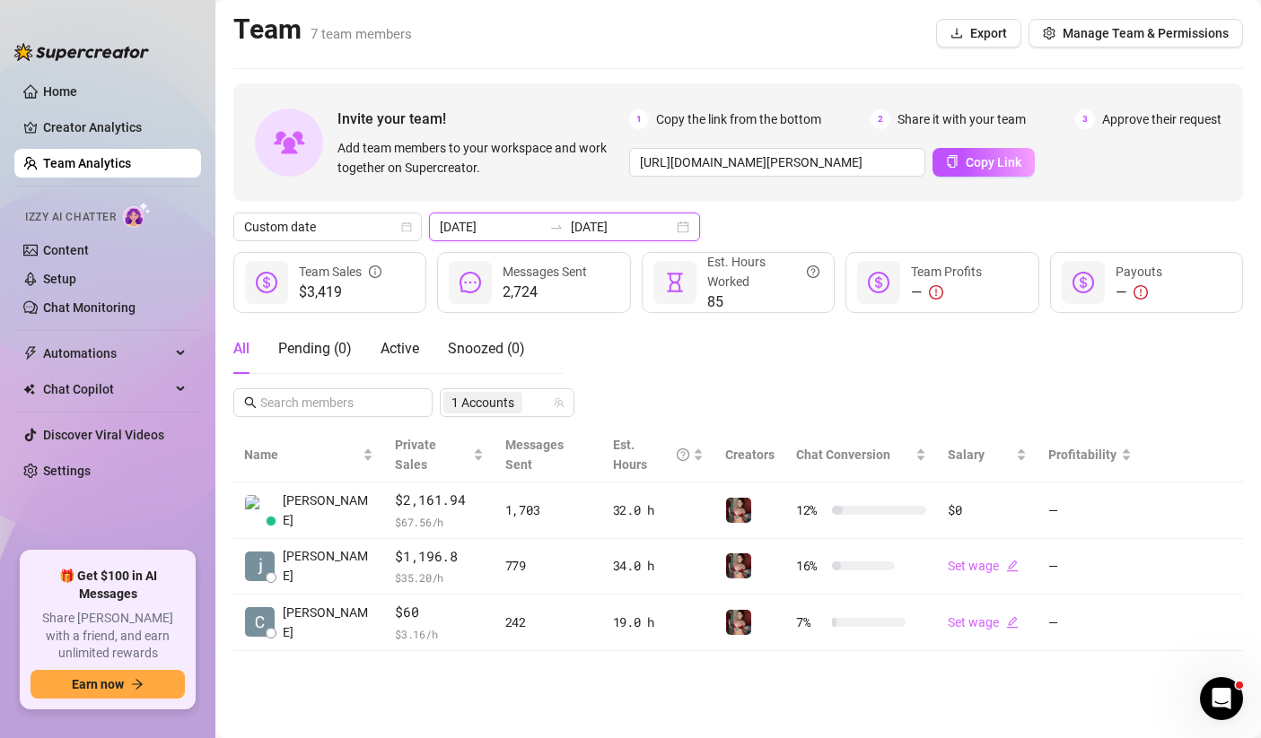
click at [571, 222] on input "[DATE]" at bounding box center [622, 227] width 102 height 20
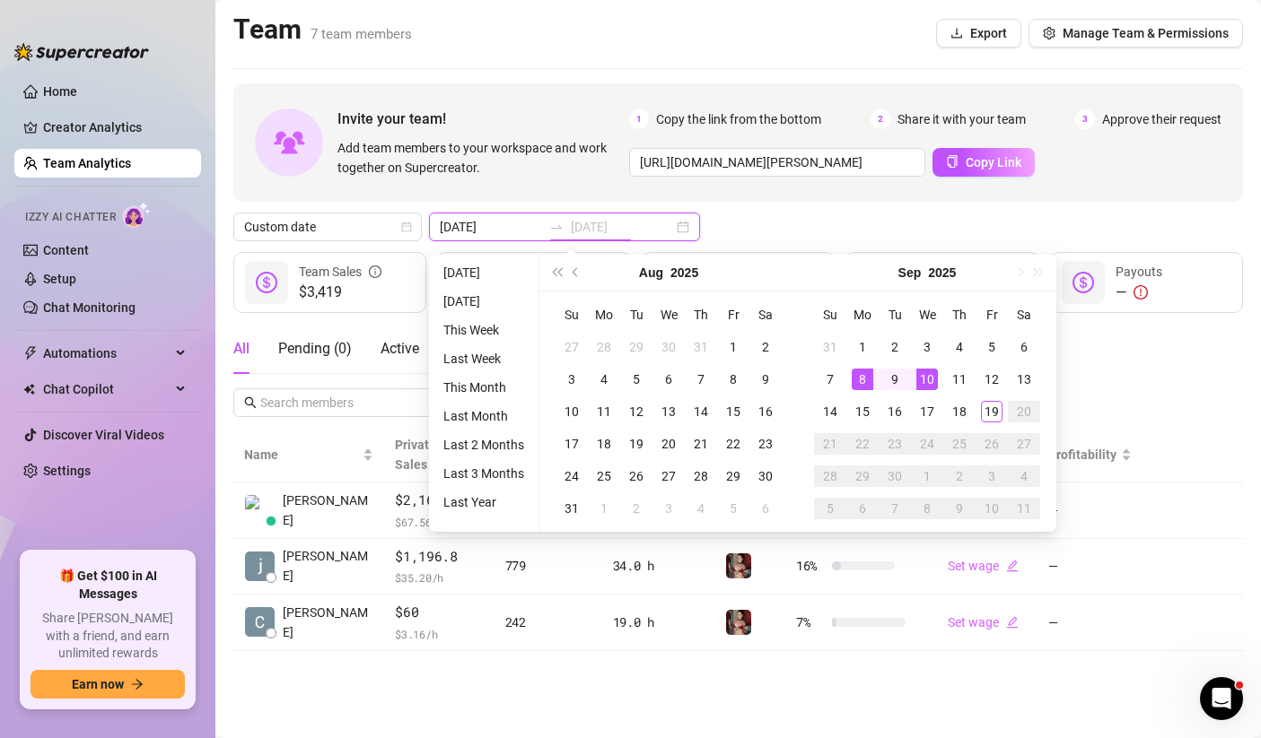
type input "[DATE]"
click at [861, 378] on div "8" at bounding box center [862, 380] width 22 height 22
click at [1030, 377] on div "13" at bounding box center [1024, 380] width 22 height 22
type input "[DATE]"
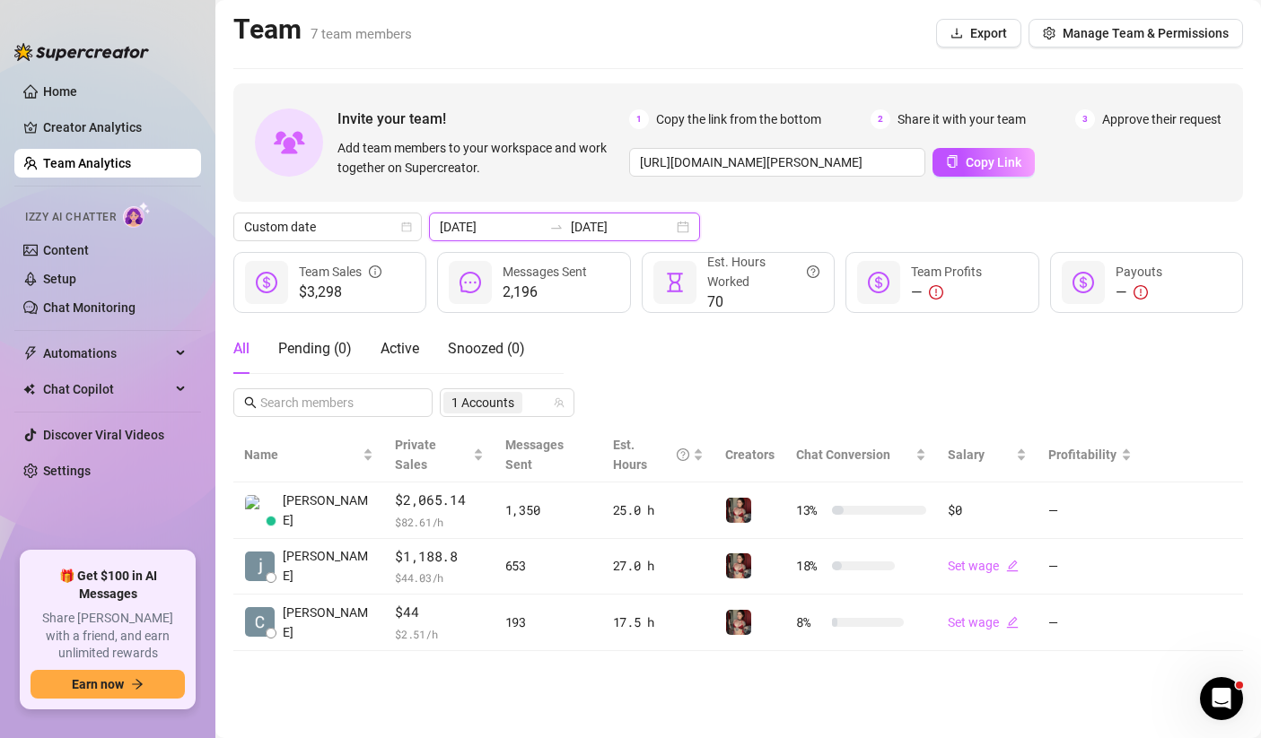
click at [498, 217] on input "[DATE]" at bounding box center [491, 227] width 102 height 20
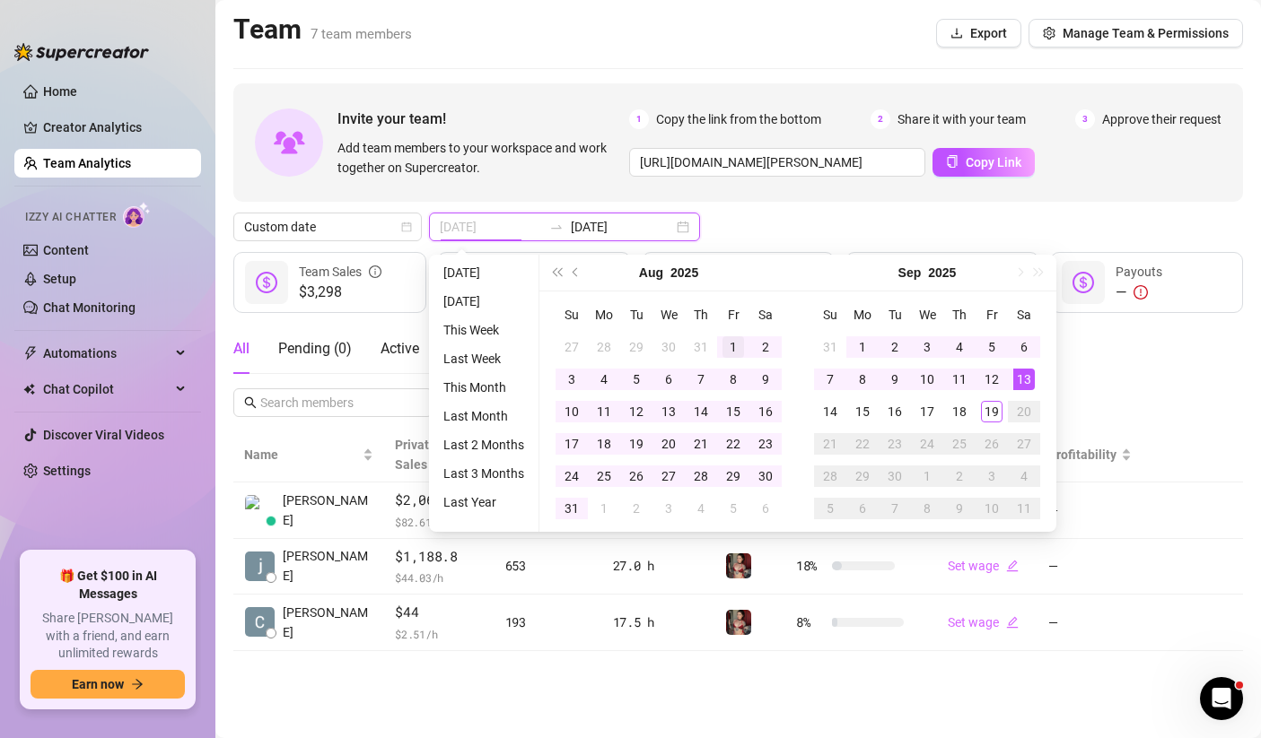
type input "[DATE]"
click at [723, 344] on div "1" at bounding box center [733, 347] width 22 height 22
type input "[DATE]"
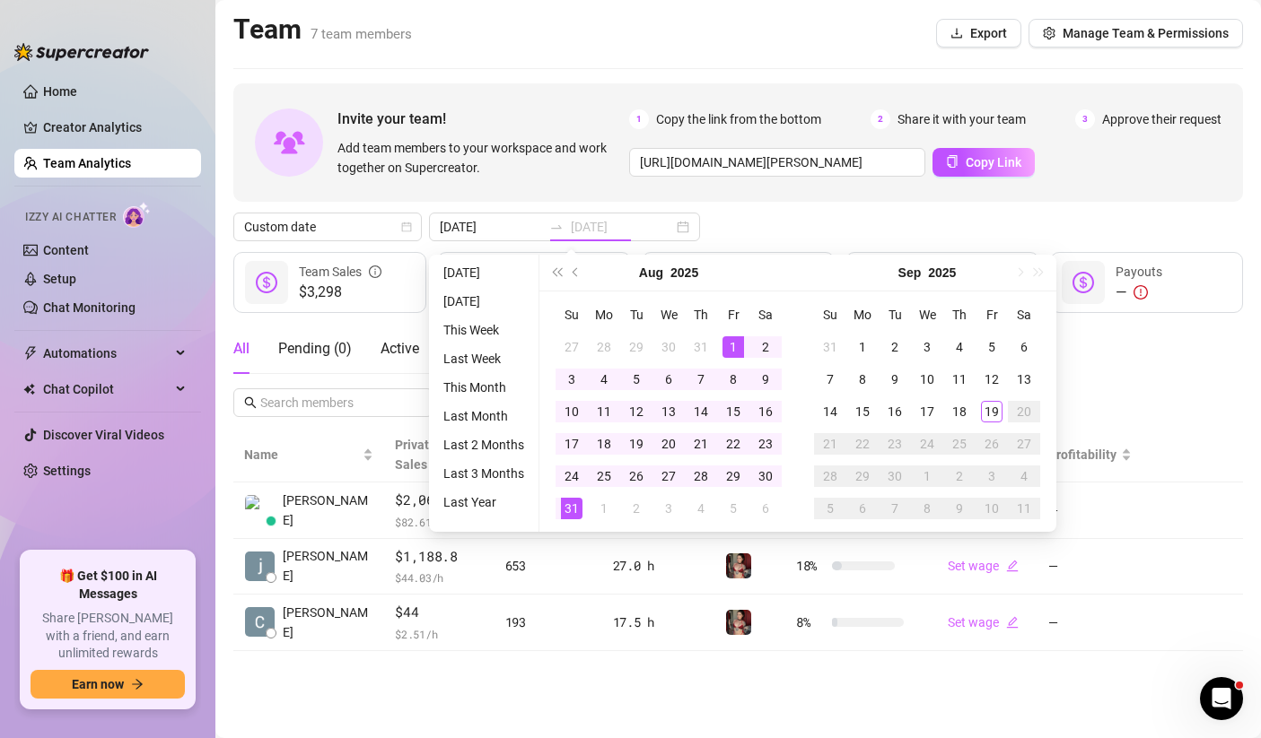
click at [571, 507] on div "31" at bounding box center [572, 509] width 22 height 22
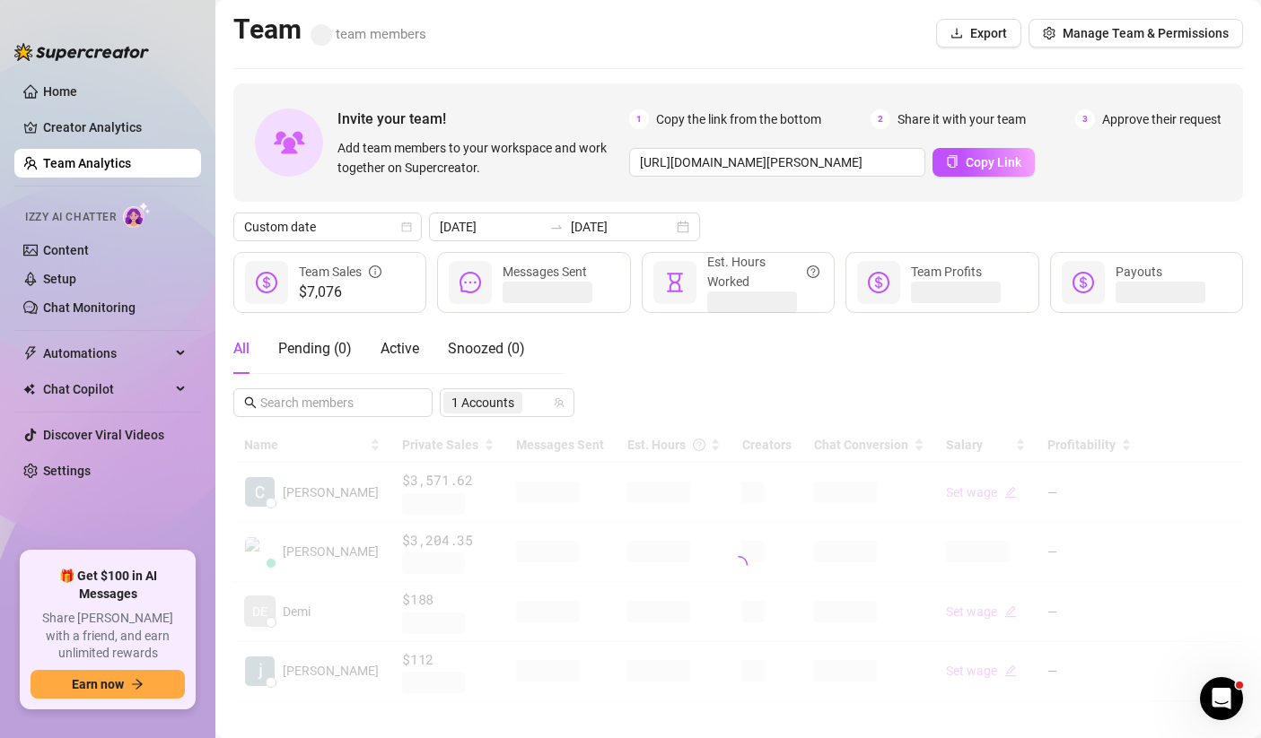
click at [715, 361] on div "All Pending ( 0 ) Active Snoozed ( 0 ) 1 Accounts" at bounding box center [737, 370] width 1009 height 93
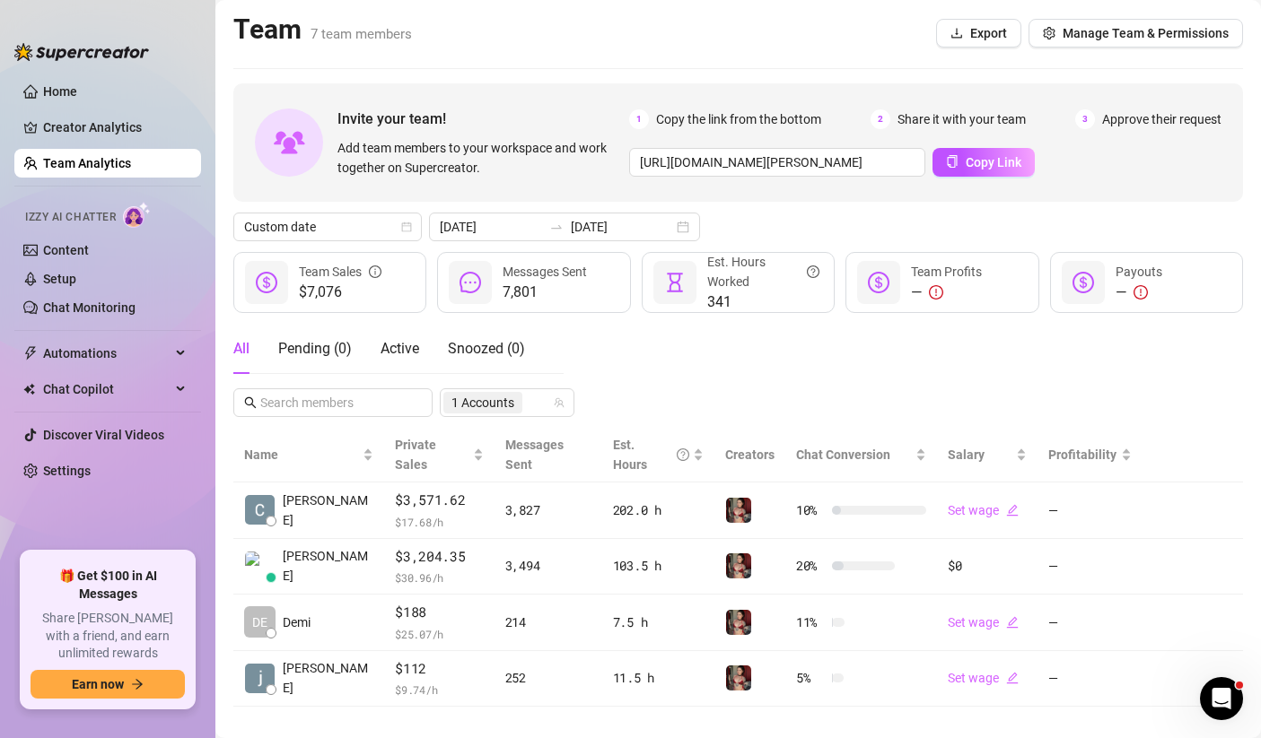
scroll to position [3, 0]
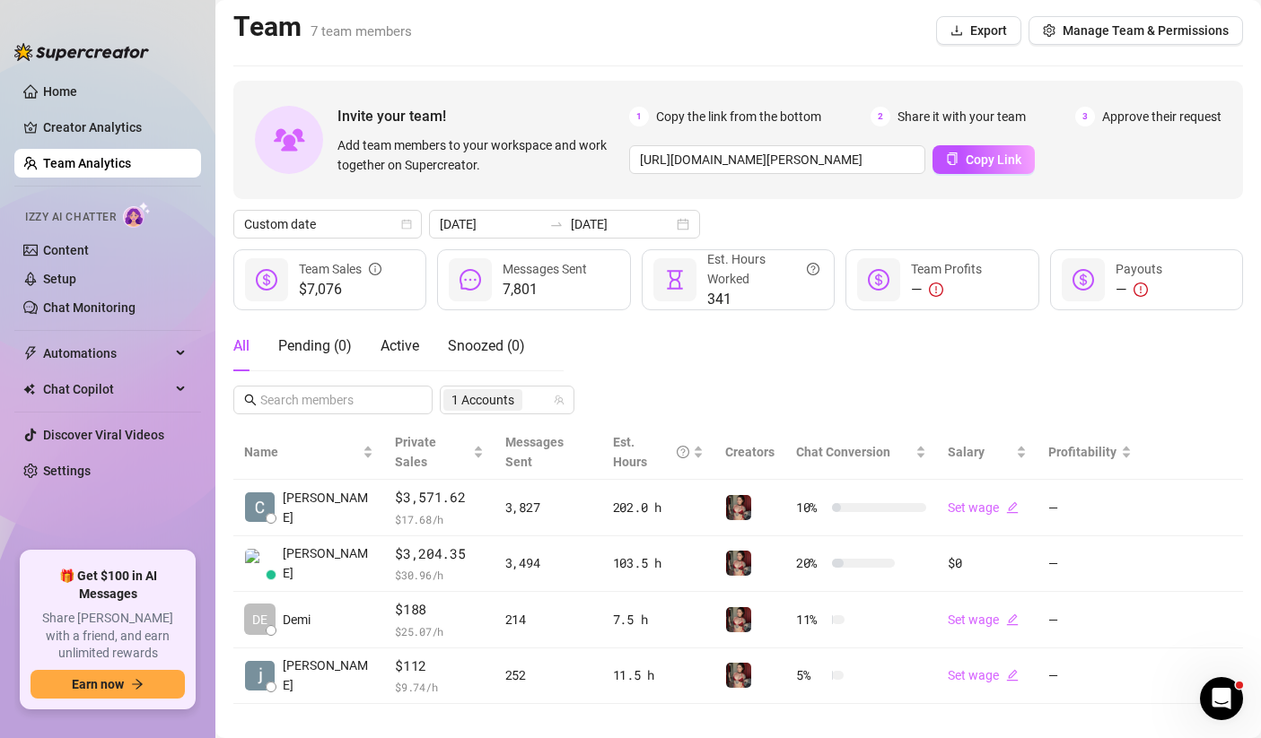
click at [490, 240] on div "Invite your team! Add team members to your workspace and work together on Super…" at bounding box center [737, 393] width 1009 height 624
click at [511, 223] on input "[DATE]" at bounding box center [491, 224] width 102 height 20
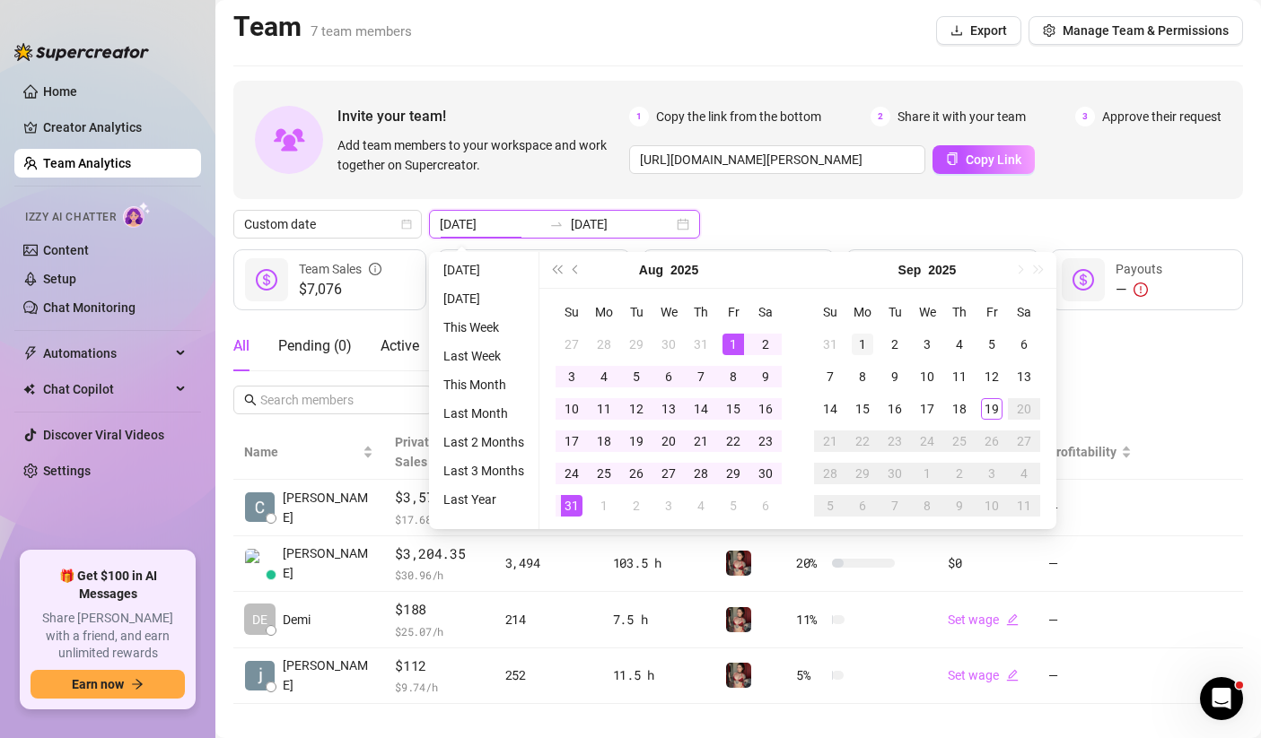
type input "[DATE]"
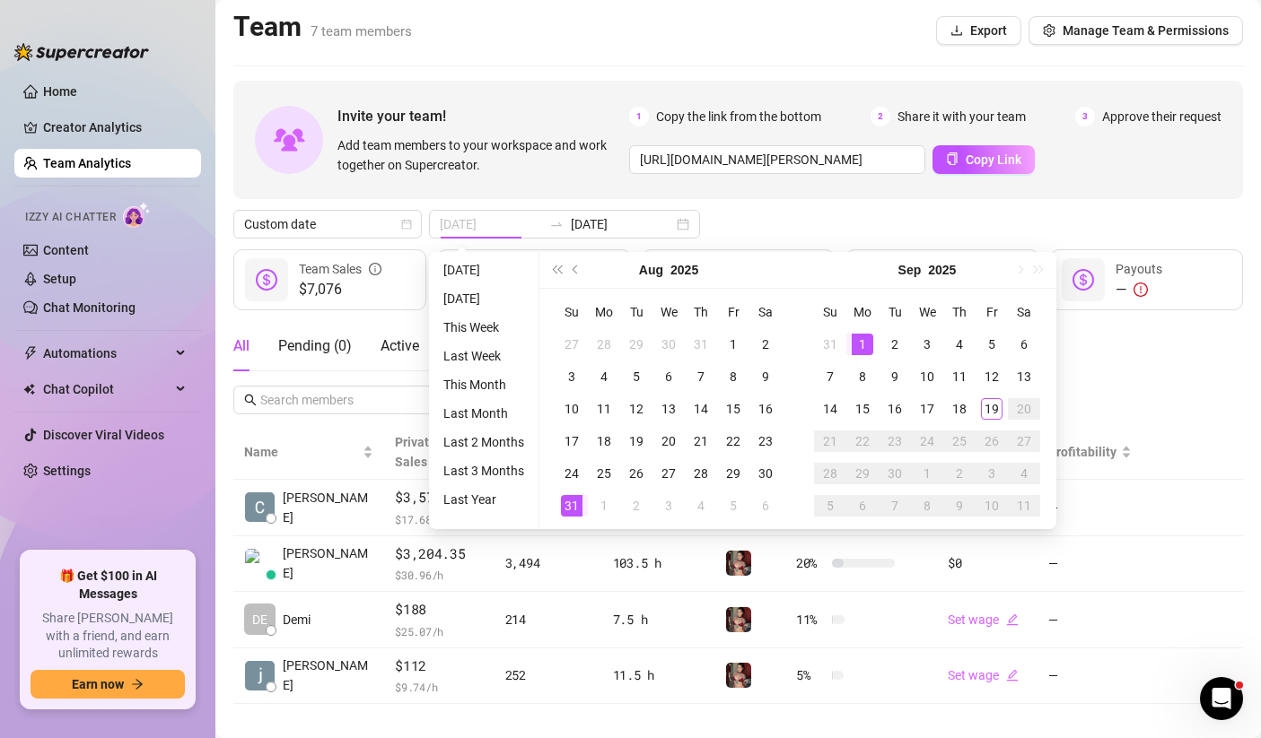
click at [856, 344] on div "1" at bounding box center [862, 345] width 22 height 22
click at [829, 375] on div "7" at bounding box center [830, 377] width 22 height 22
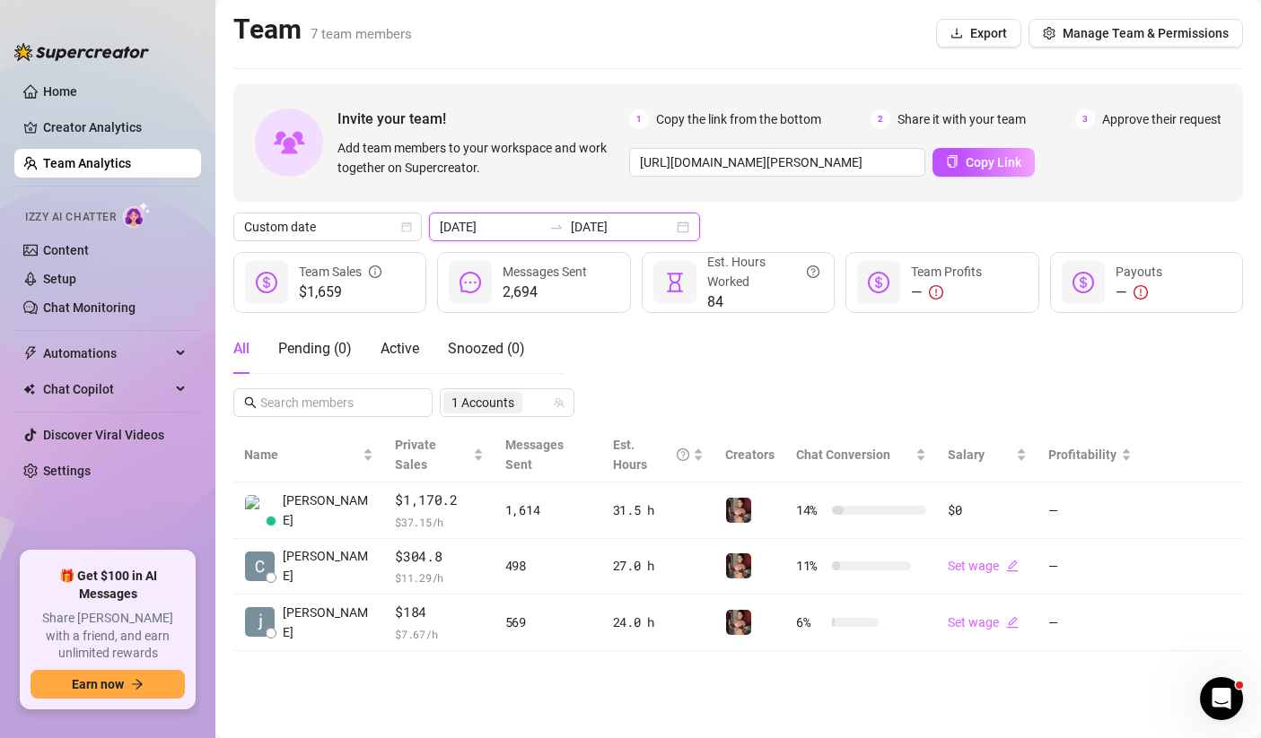
click at [571, 226] on input "[DATE]" at bounding box center [622, 227] width 102 height 20
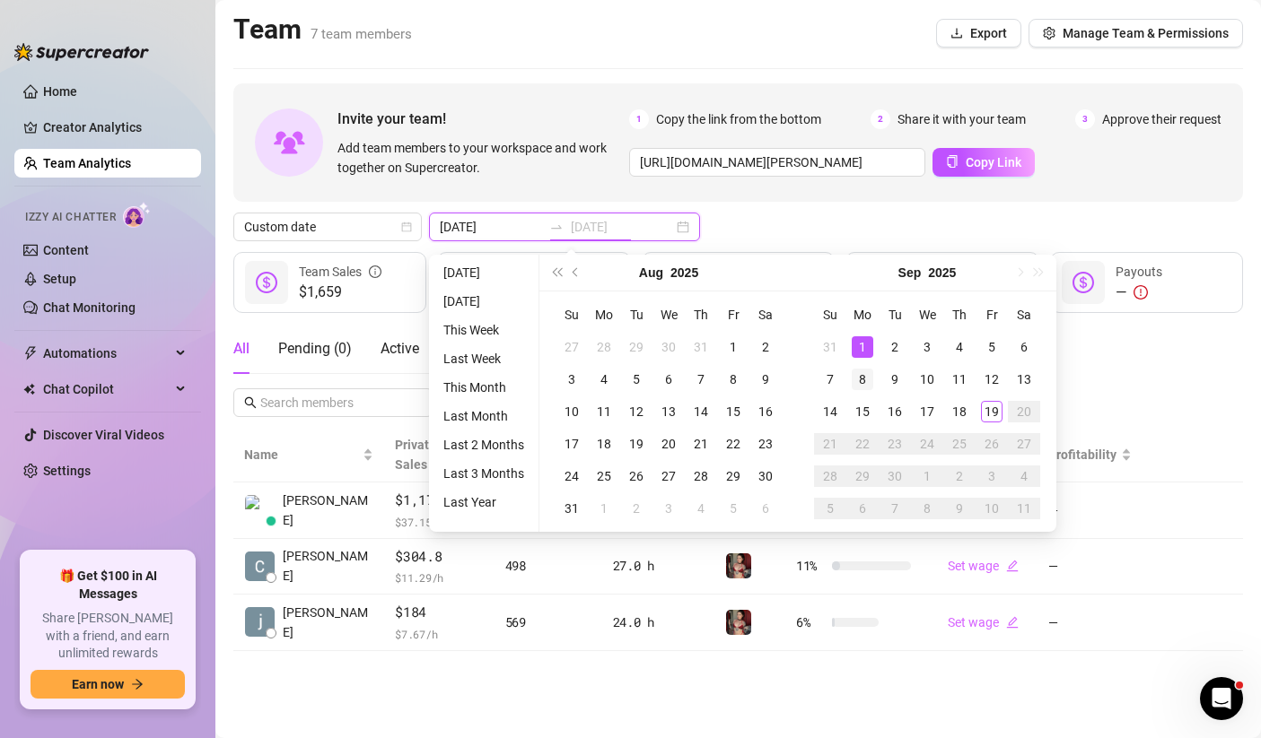
type input "[DATE]"
click at [860, 366] on td "8" at bounding box center [862, 379] width 32 height 32
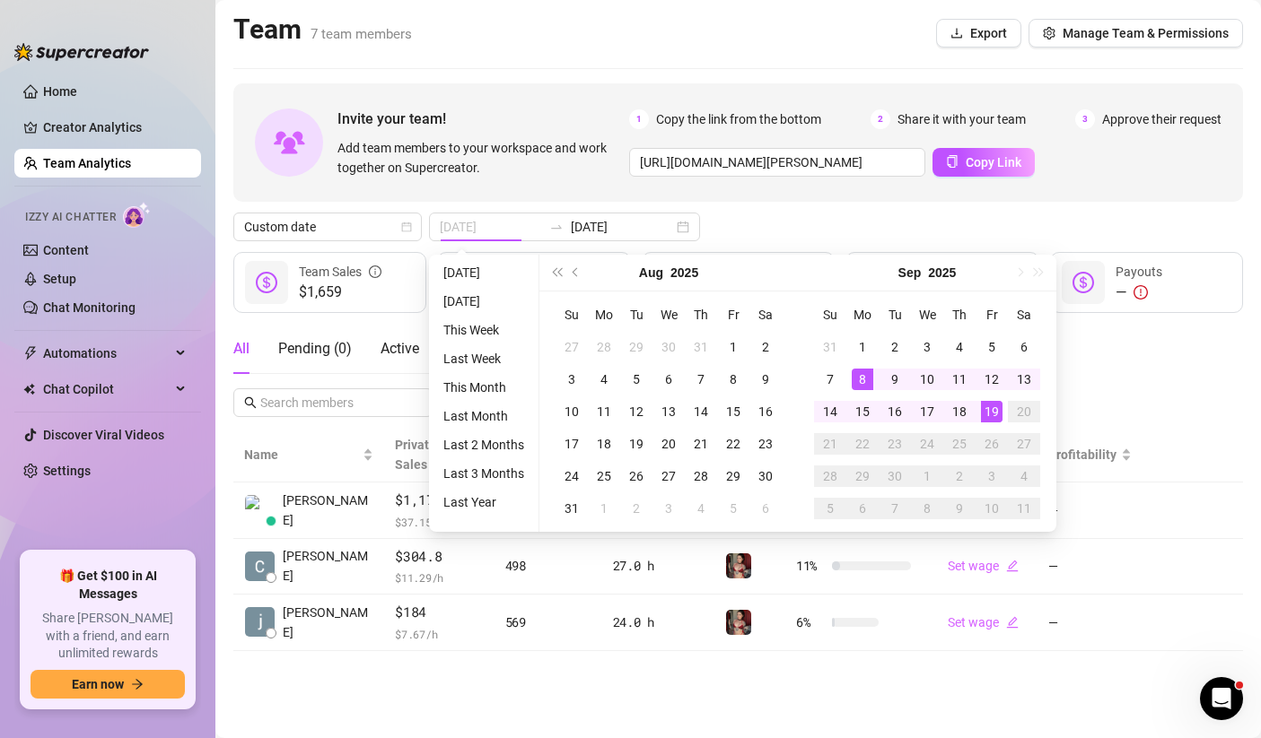
click at [988, 410] on div "19" at bounding box center [992, 412] width 22 height 22
type input "[DATE]"
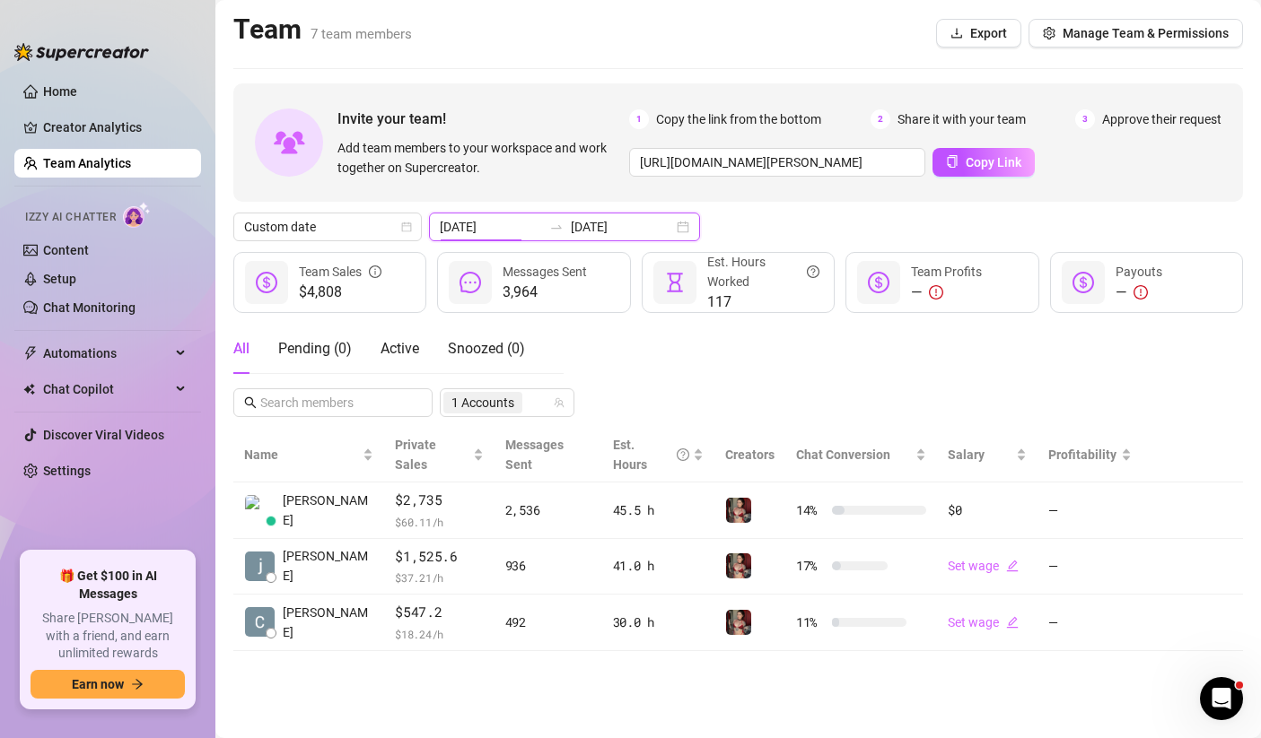
click at [514, 217] on input "[DATE]" at bounding box center [491, 227] width 102 height 20
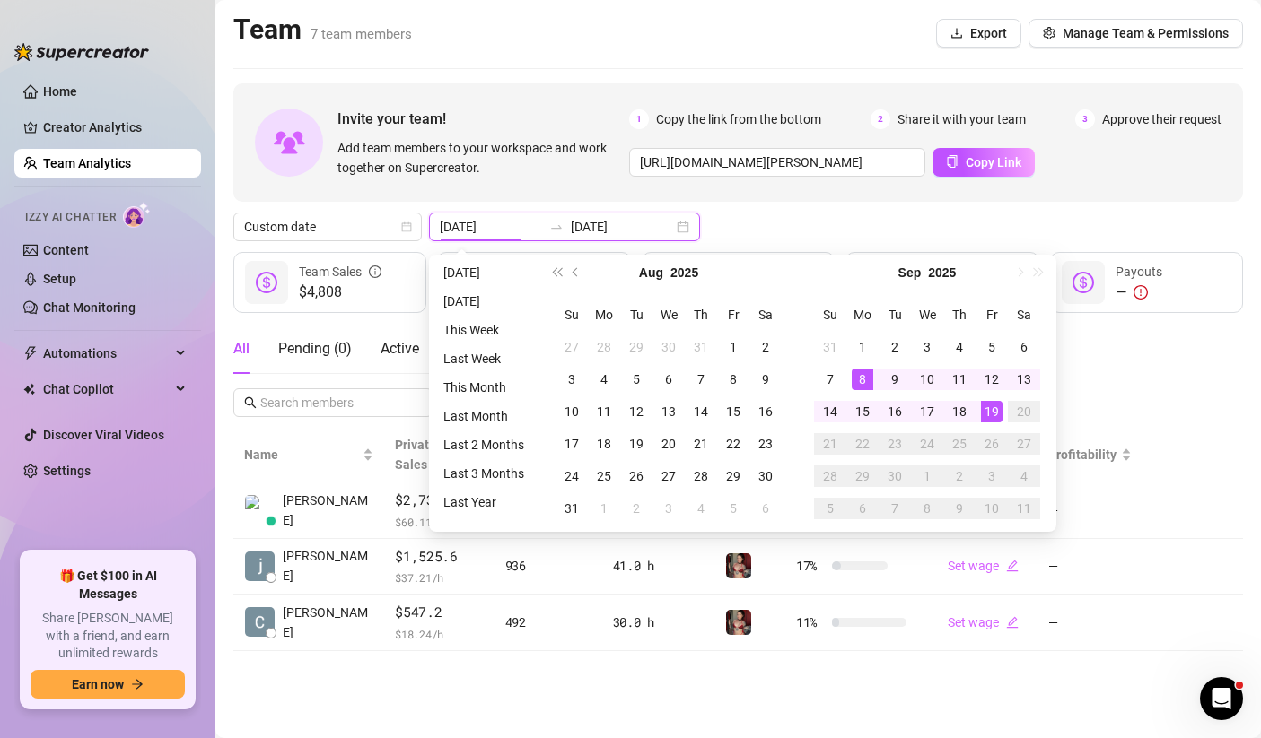
type input "[DATE]"
click at [1151, 190] on div "Invite your team! Add team members to your workspace and work together on Super…" at bounding box center [737, 142] width 1009 height 118
